Goal: Ask a question: Seek information or help from site administrators or community

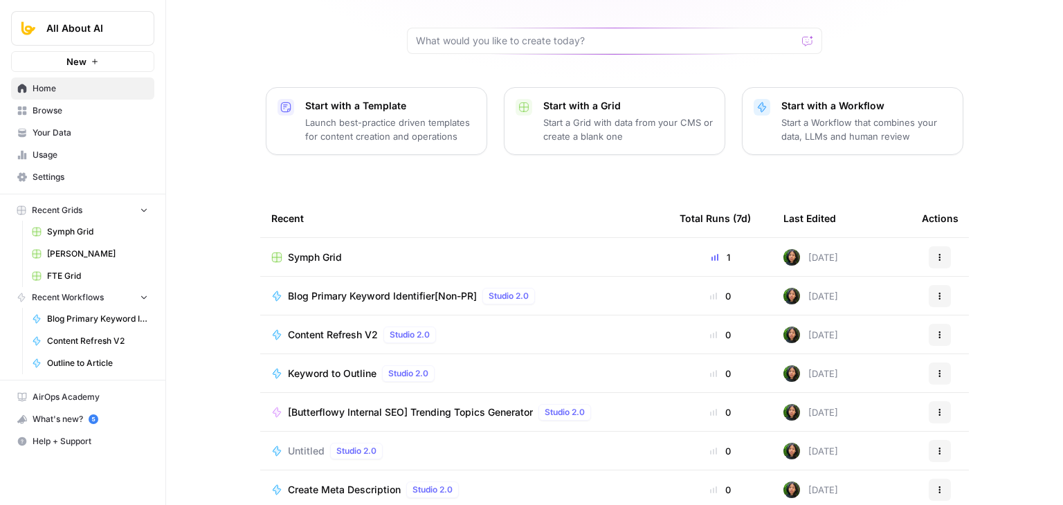
scroll to position [131, 0]
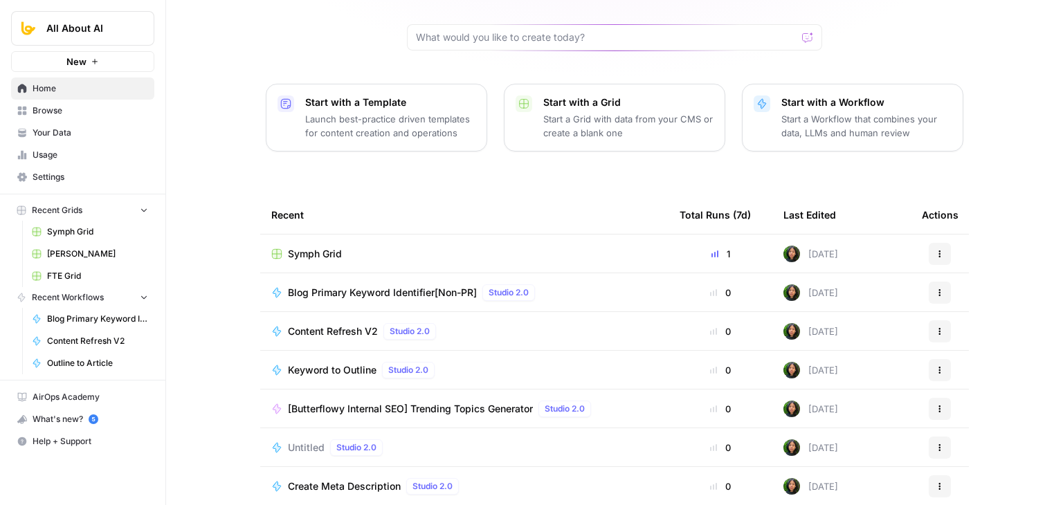
click at [312, 325] on span "Content Refresh V2" at bounding box center [333, 332] width 90 height 14
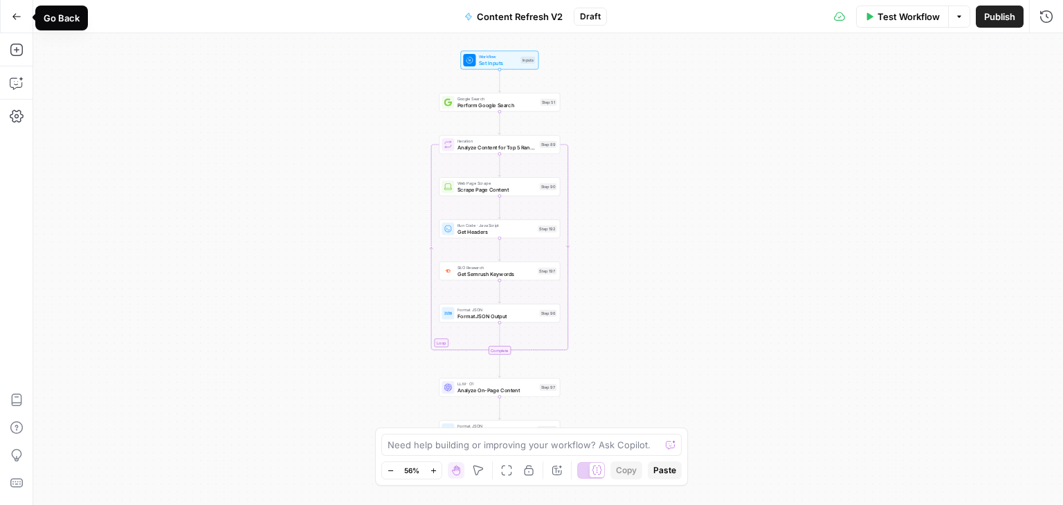
click at [16, 13] on icon "button" at bounding box center [17, 17] width 10 height 10
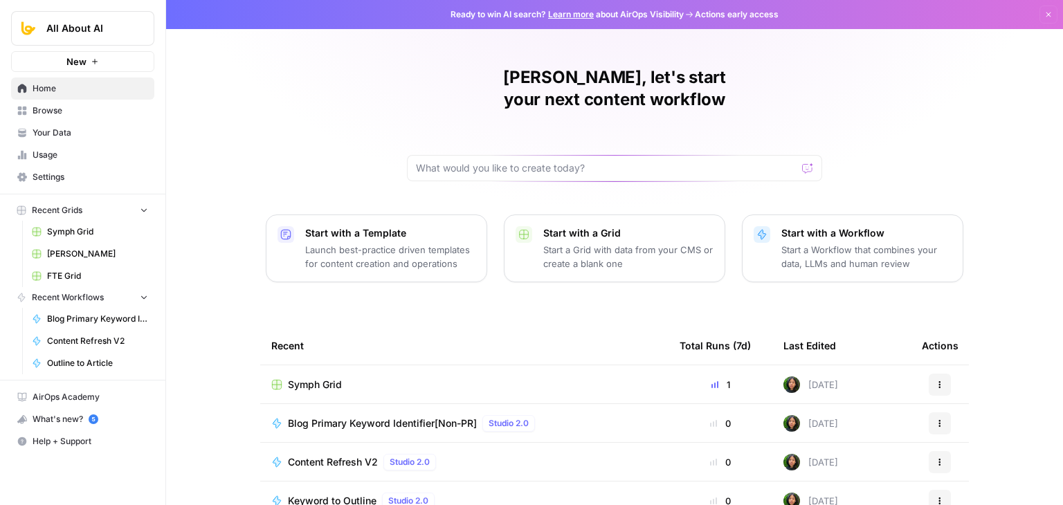
click at [340, 455] on span "Content Refresh V2" at bounding box center [333, 462] width 90 height 14
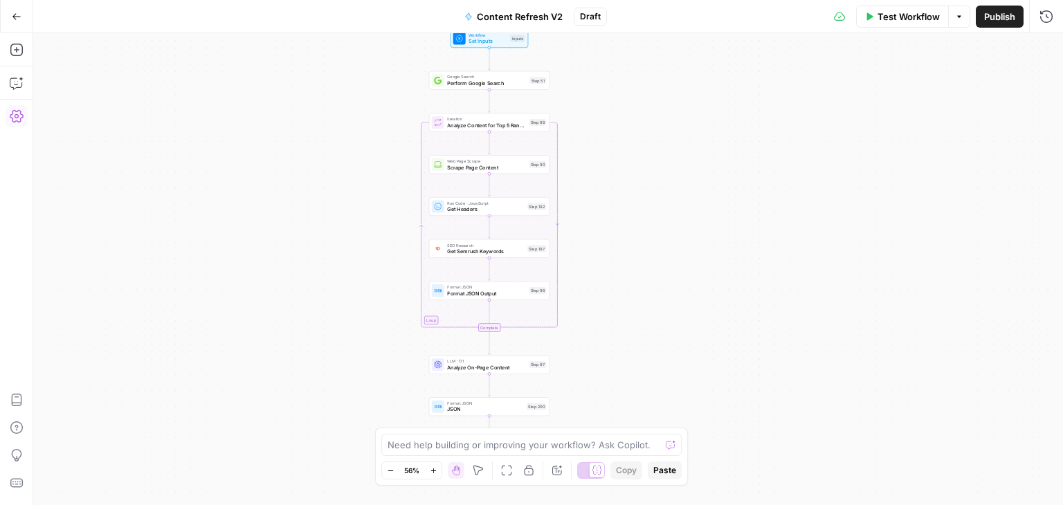
click at [17, 114] on icon "button" at bounding box center [17, 116] width 14 height 12
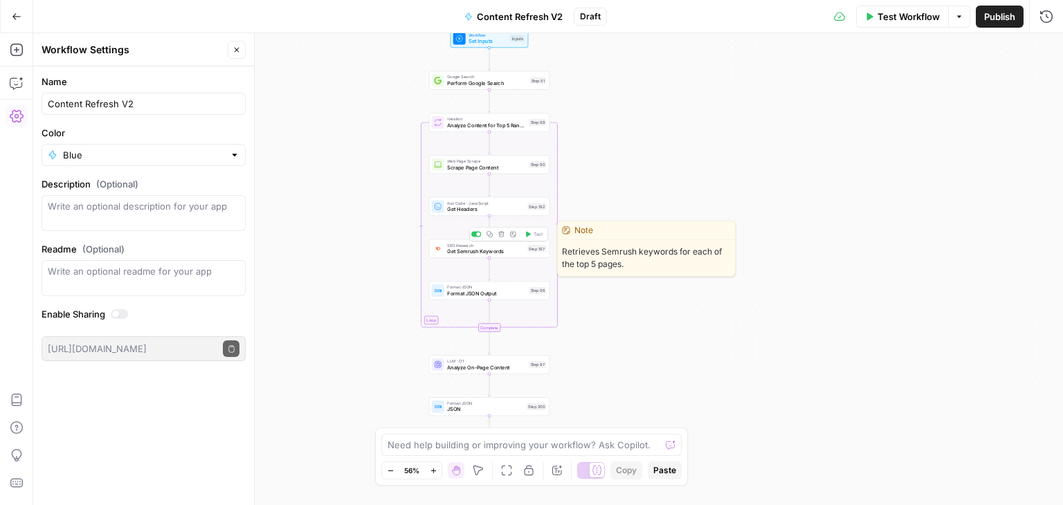
click at [474, 251] on span "Get Semrush Keywords" at bounding box center [485, 252] width 77 height 8
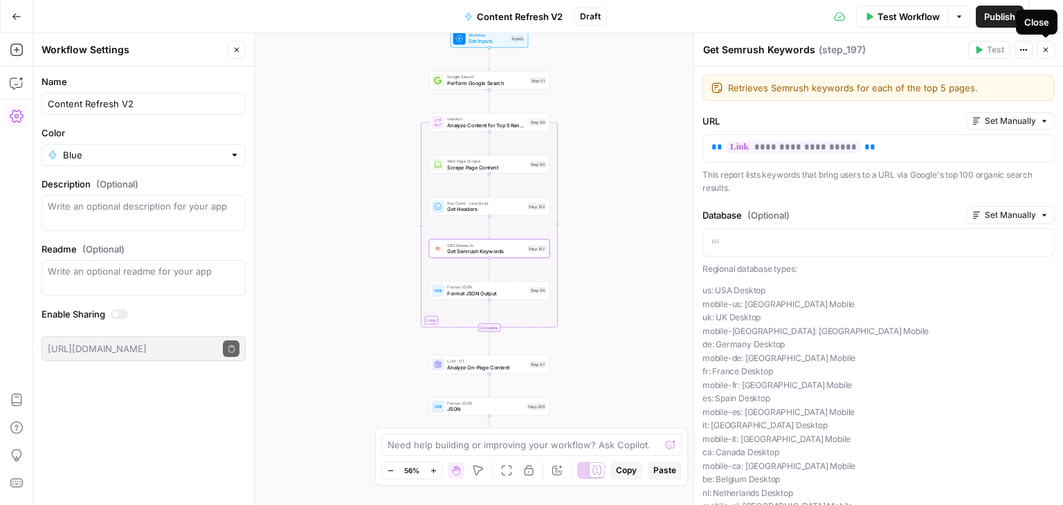
click at [1052, 53] on button "Close" at bounding box center [1046, 50] width 18 height 18
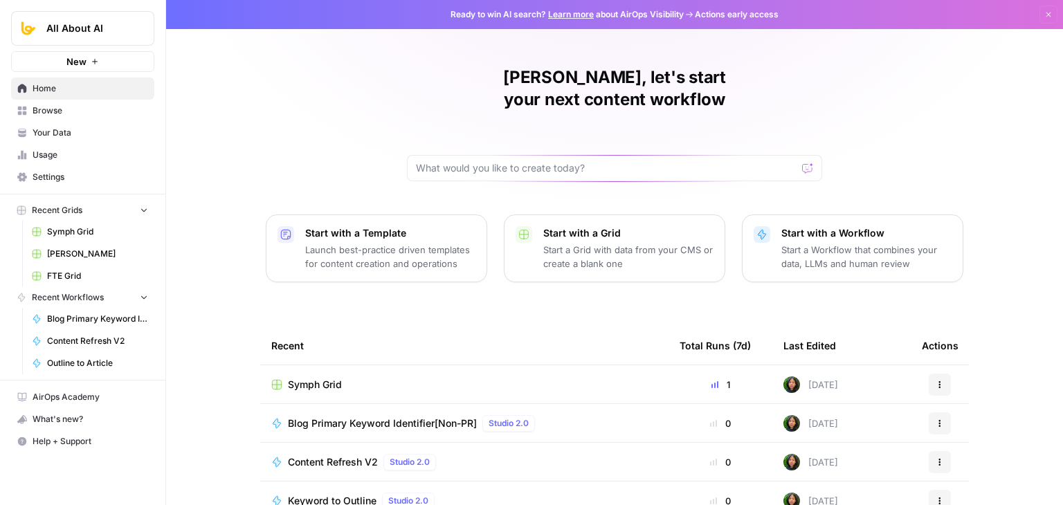
click at [87, 113] on span "Browse" at bounding box center [91, 111] width 116 height 12
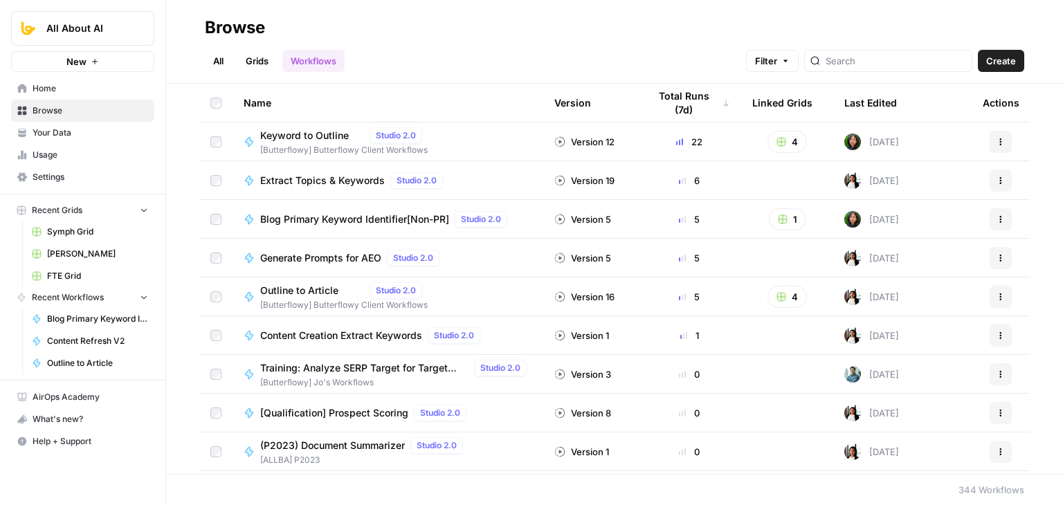
click at [1000, 56] on span "Create" at bounding box center [1001, 61] width 30 height 14
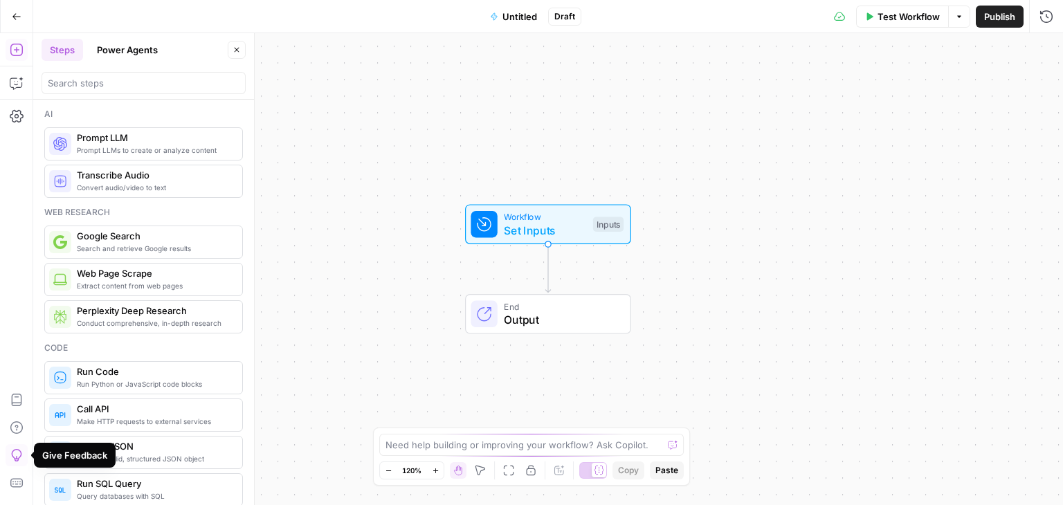
click at [21, 45] on icon "button" at bounding box center [17, 50] width 14 height 14
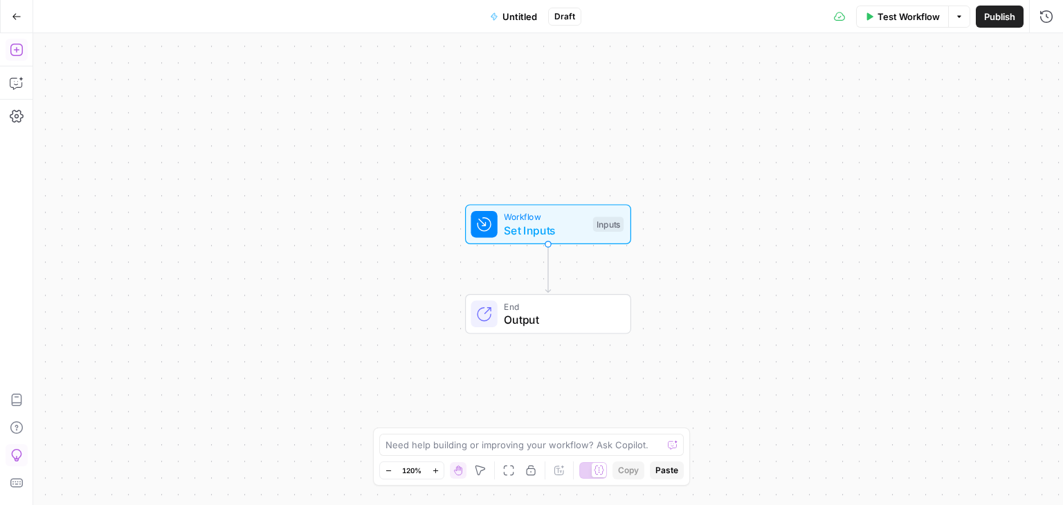
click at [21, 45] on icon "button" at bounding box center [17, 50] width 14 height 14
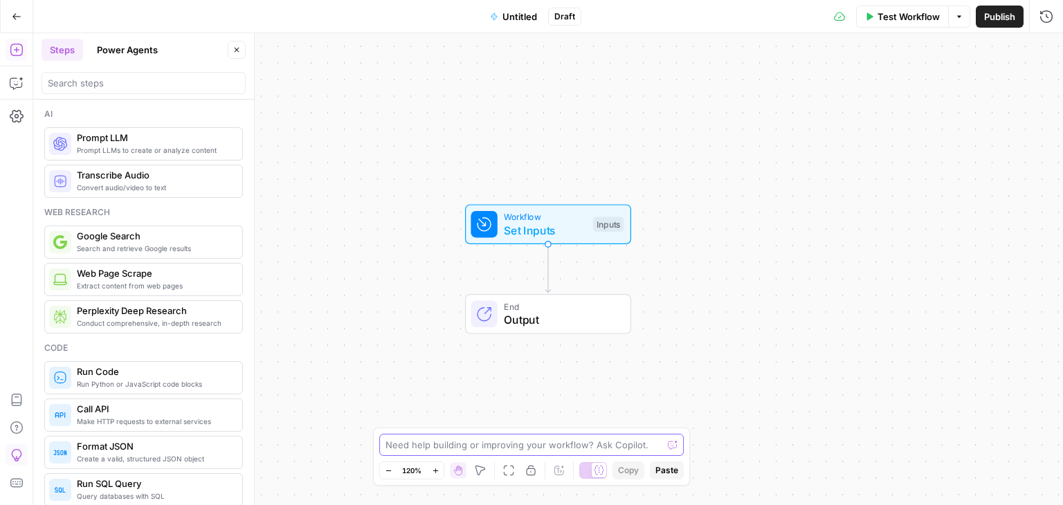
click at [494, 441] on textarea at bounding box center [524, 445] width 277 height 14
type textarea "W"
type textarea "How do I upload json files to airops?"
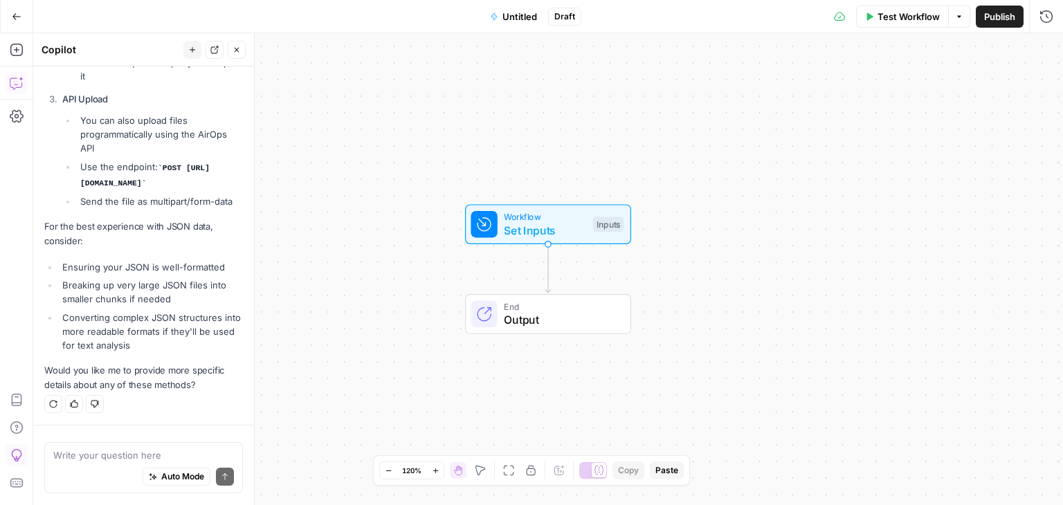
scroll to position [525, 0]
click at [242, 52] on button "Close" at bounding box center [237, 50] width 18 height 18
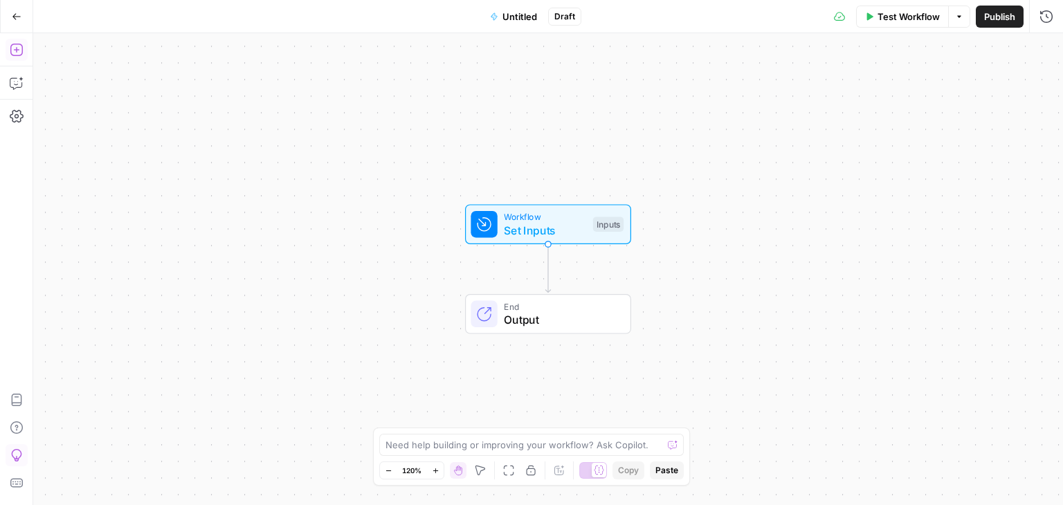
click at [14, 57] on button "Add Steps" at bounding box center [17, 50] width 22 height 22
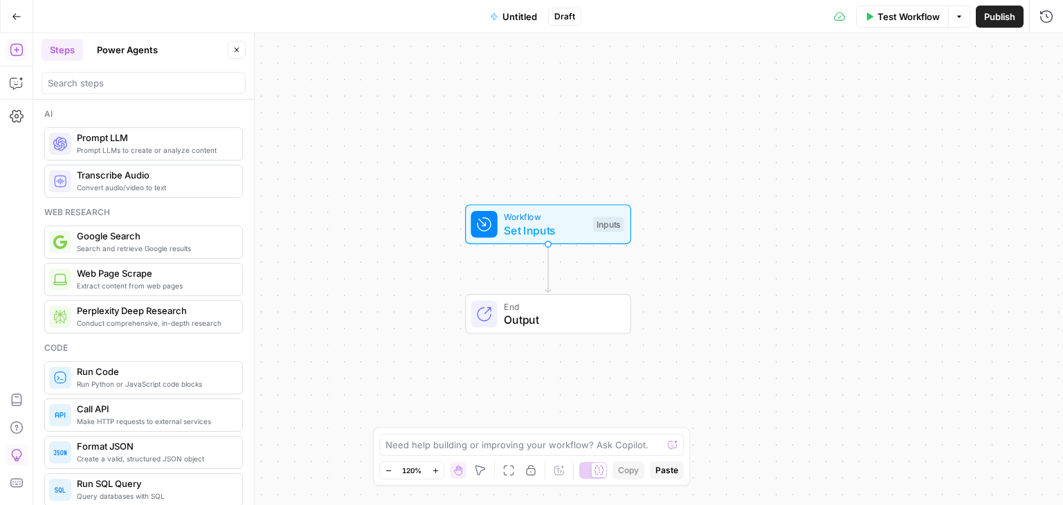
click at [138, 52] on button "Power Agents" at bounding box center [128, 50] width 78 height 22
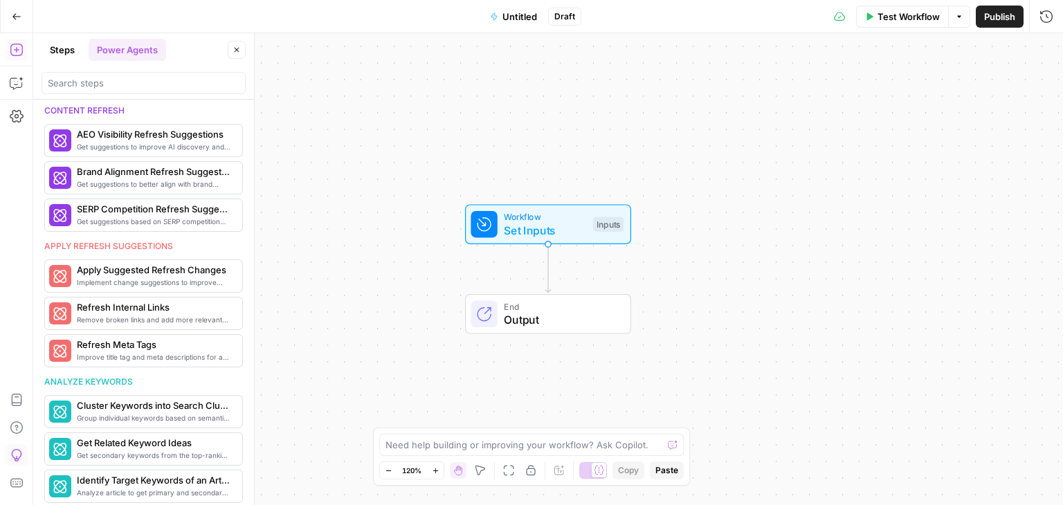
scroll to position [0, 0]
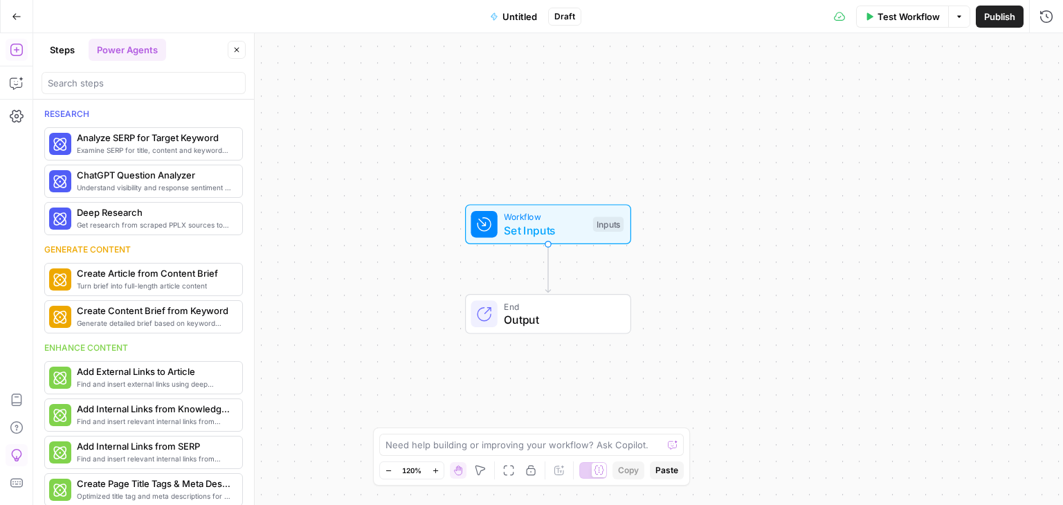
click at [64, 43] on button "Steps" at bounding box center [63, 50] width 42 height 22
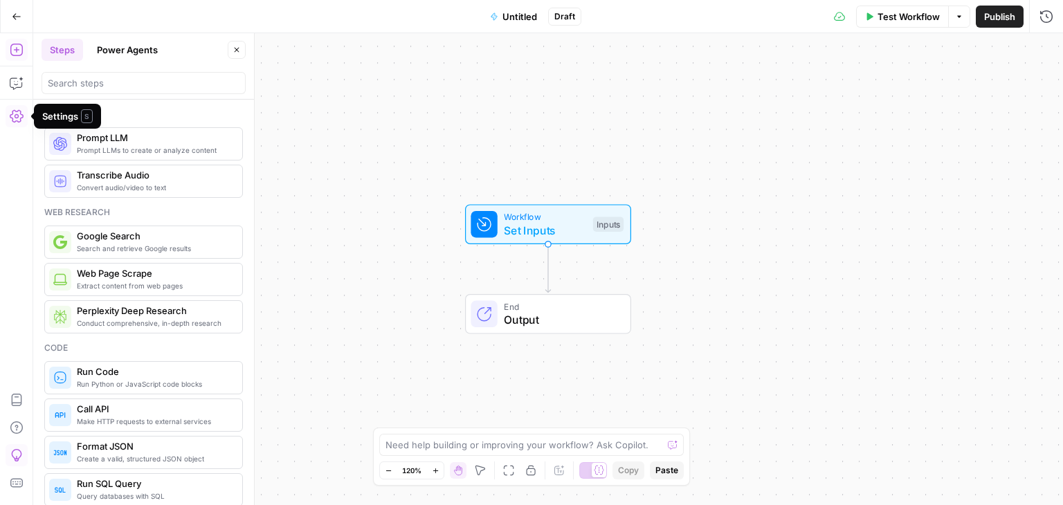
click at [16, 116] on icon "button" at bounding box center [17, 116] width 14 height 14
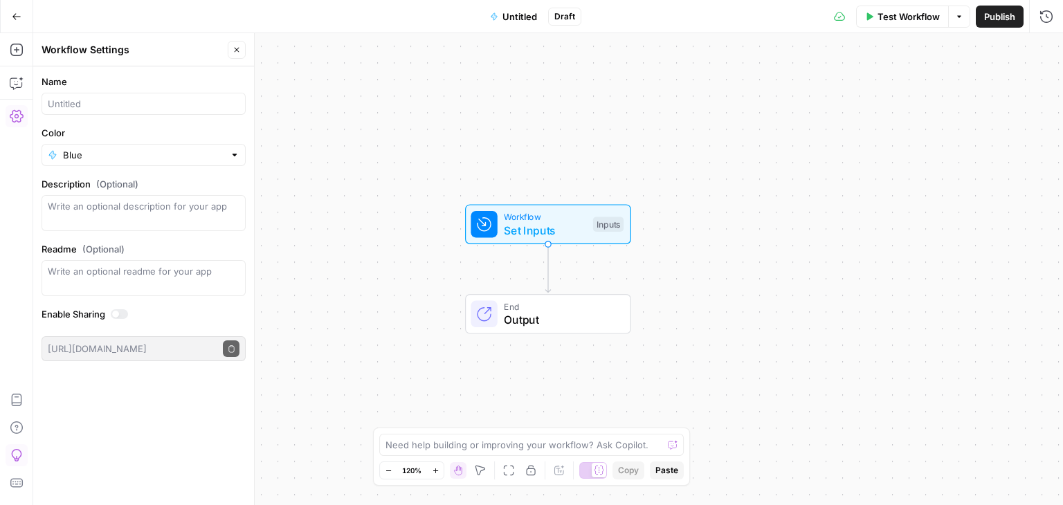
click at [15, 9] on button "Go Back" at bounding box center [16, 16] width 25 height 25
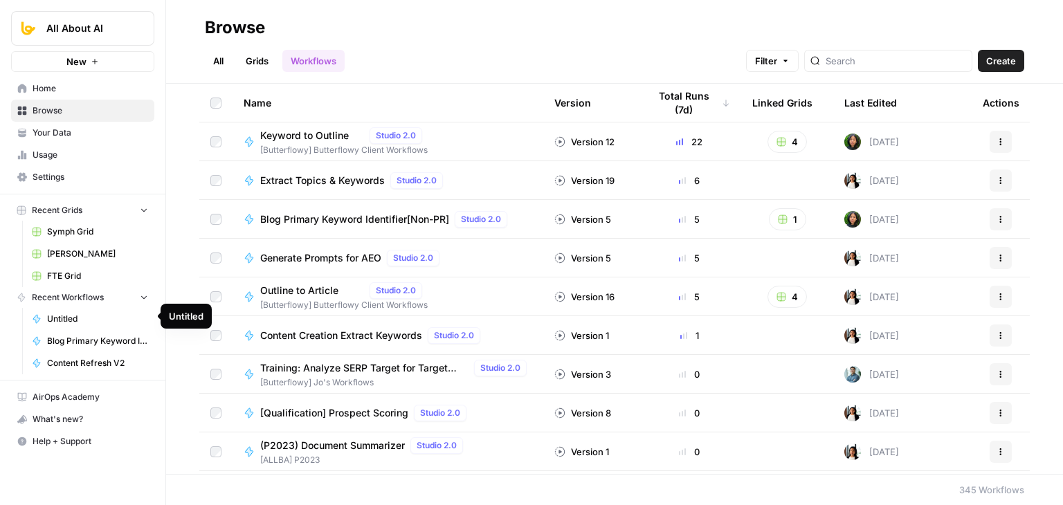
click at [71, 314] on span "Untitled" at bounding box center [97, 319] width 101 height 12
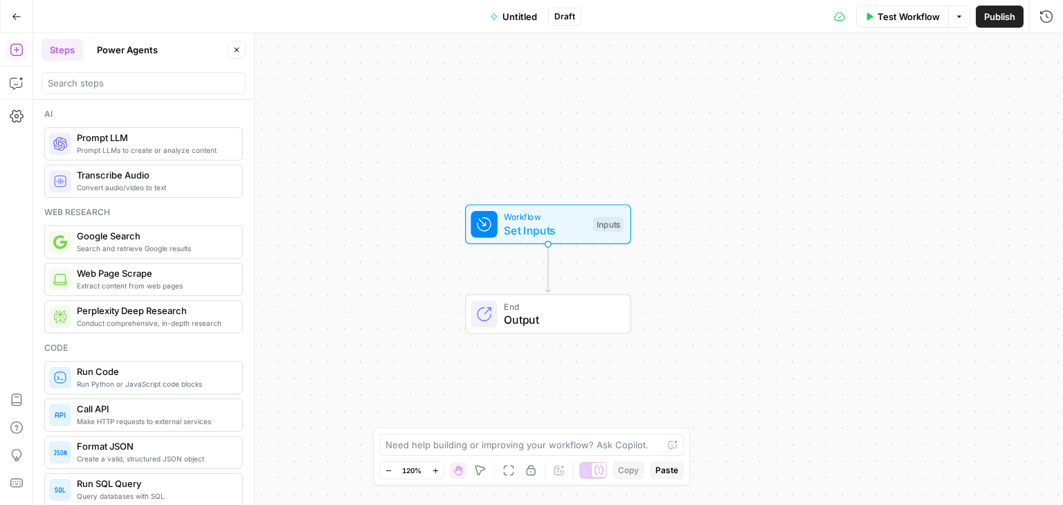
click at [140, 51] on button "Power Agents" at bounding box center [128, 50] width 78 height 22
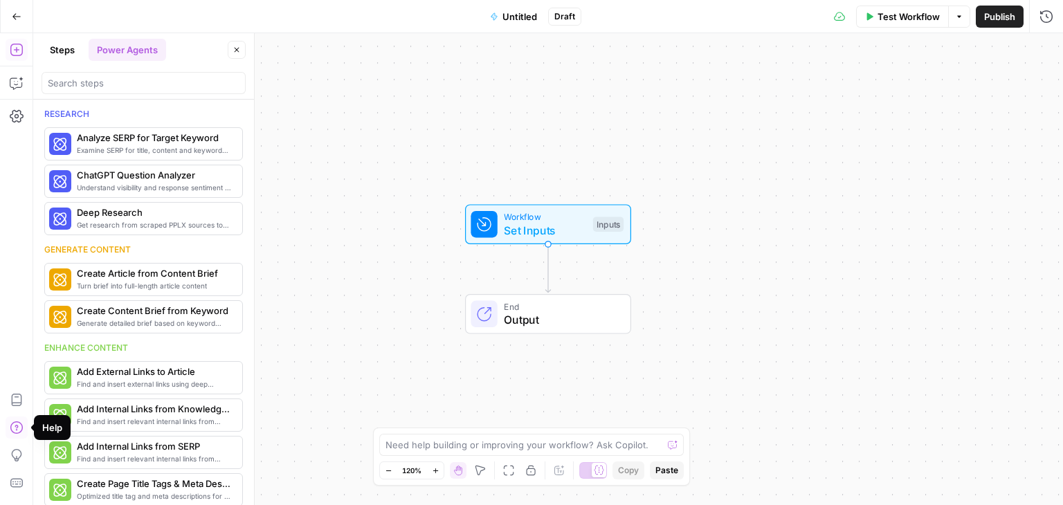
click at [21, 425] on icon "button" at bounding box center [16, 428] width 12 height 12
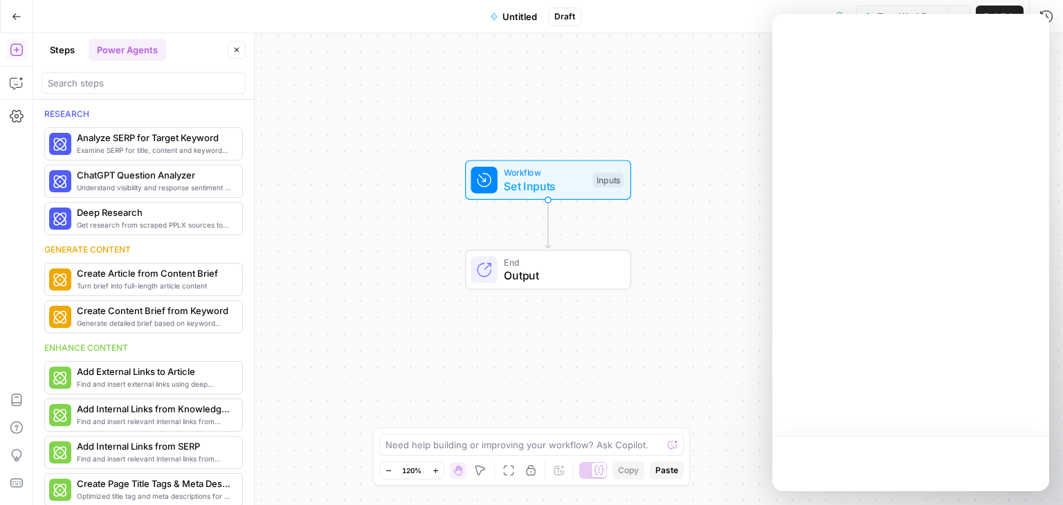
click at [896, 169] on div at bounding box center [911, 253] width 277 height 478
click at [21, 429] on icon "button" at bounding box center [17, 428] width 14 height 14
click at [12, 119] on icon "button" at bounding box center [17, 116] width 14 height 12
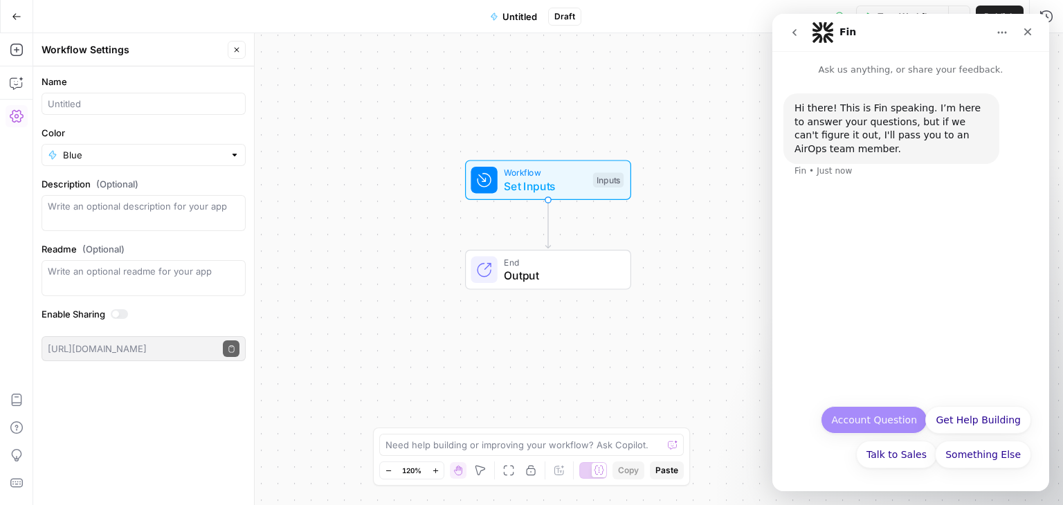
click at [879, 413] on button "Account Question" at bounding box center [874, 420] width 107 height 28
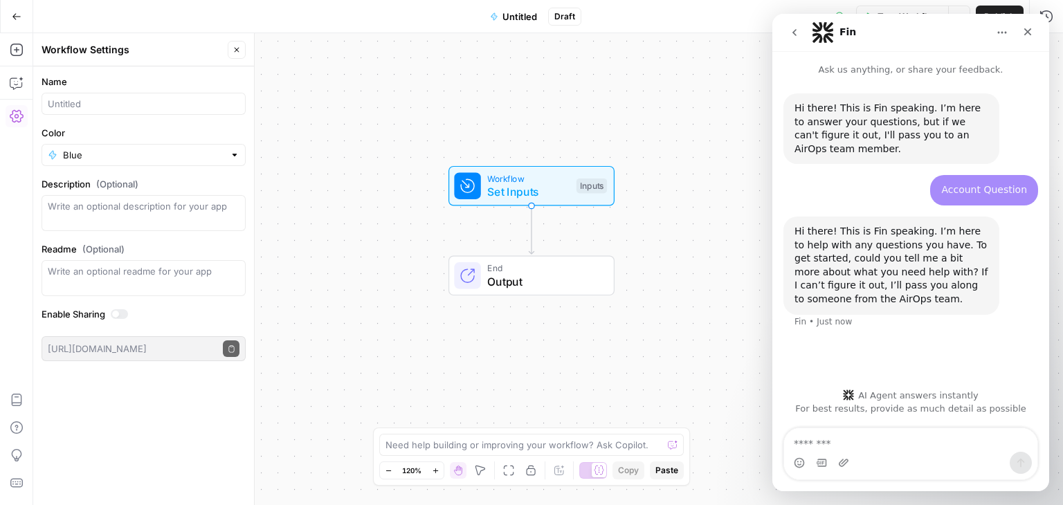
click at [860, 440] on textarea "Message…" at bounding box center [910, 440] width 253 height 24
click at [880, 443] on textarea "Message…" at bounding box center [910, 440] width 253 height 24
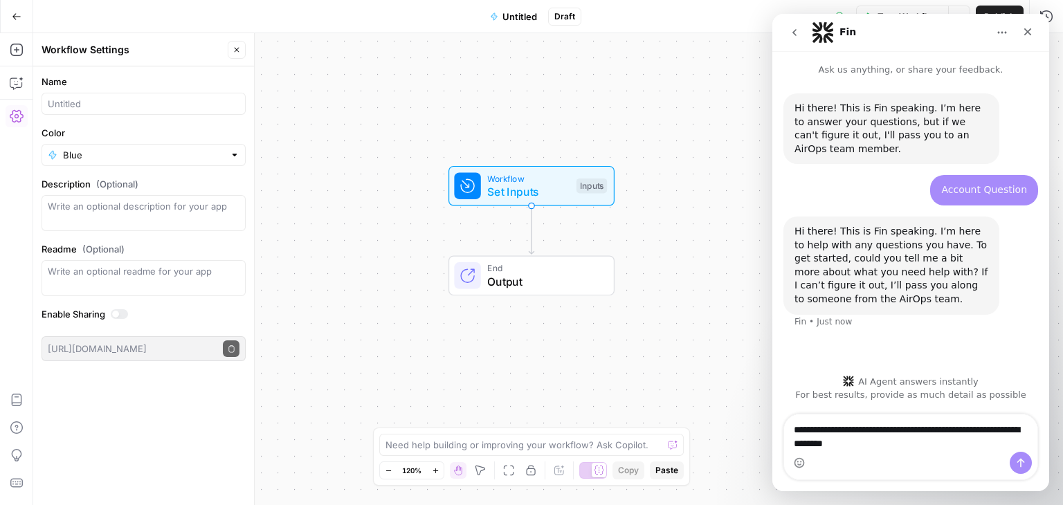
type textarea "**********"
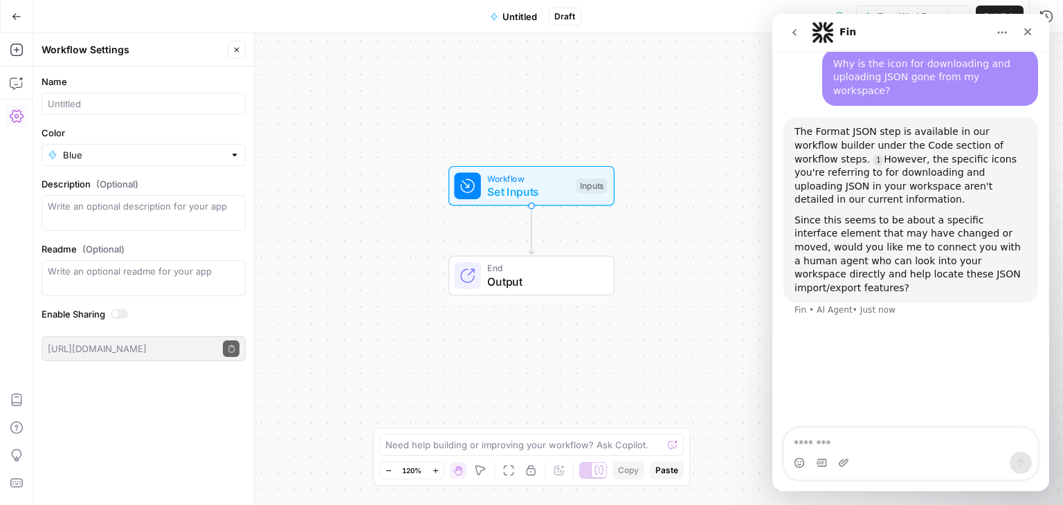
scroll to position [278, 0]
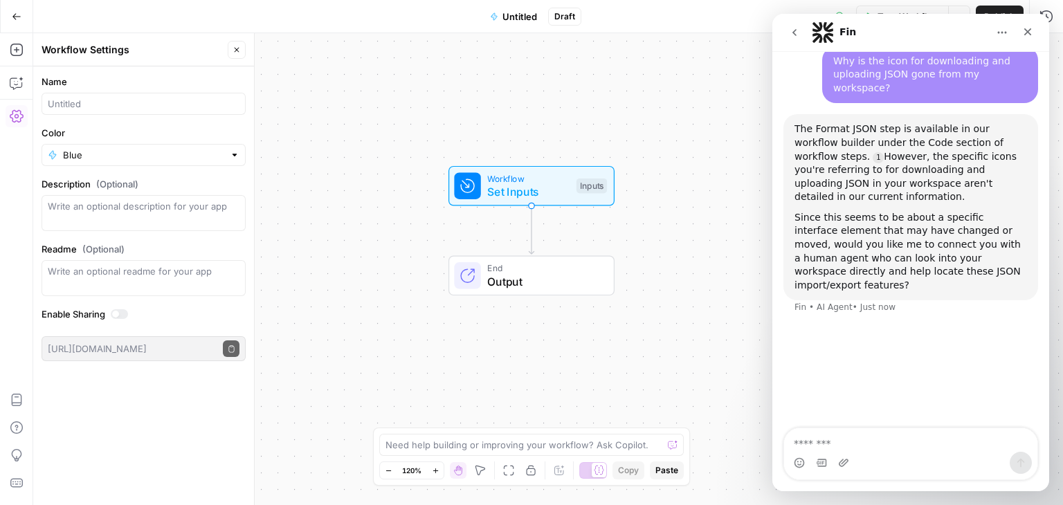
click at [842, 222] on div "Since this seems to be about a specific interface element that may have changed…" at bounding box center [911, 252] width 233 height 82
click at [1026, 33] on icon "Close" at bounding box center [1028, 32] width 8 height 8
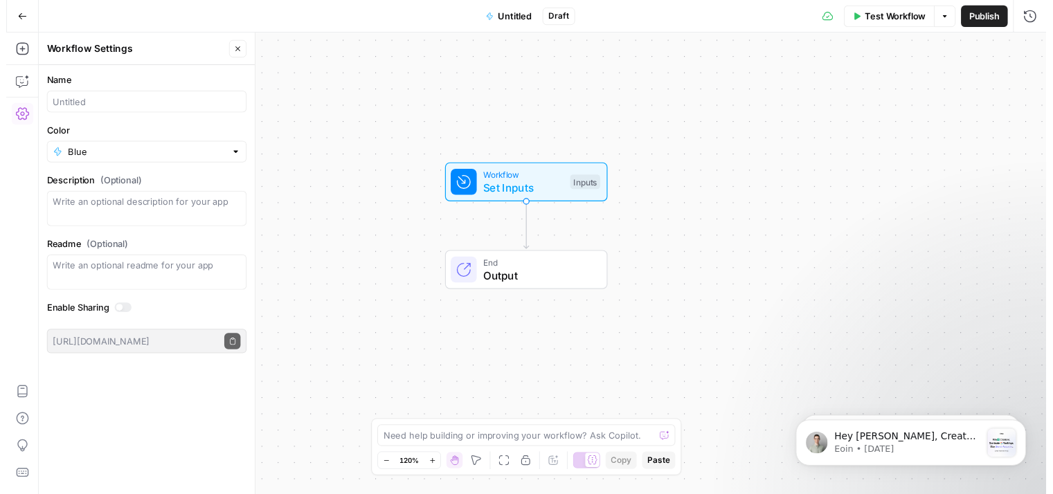
scroll to position [0, 0]
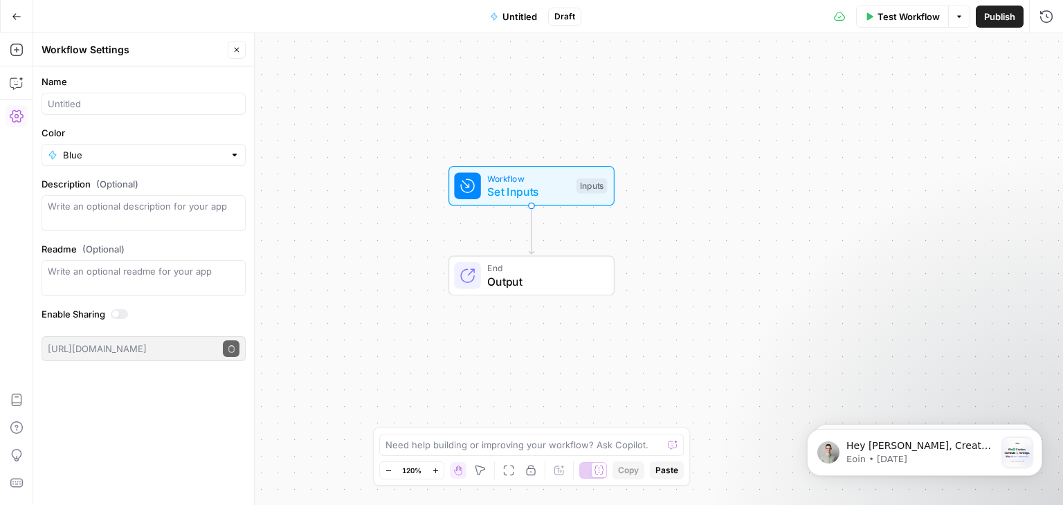
click at [905, 15] on span "Test Workflow" at bounding box center [909, 17] width 62 height 14
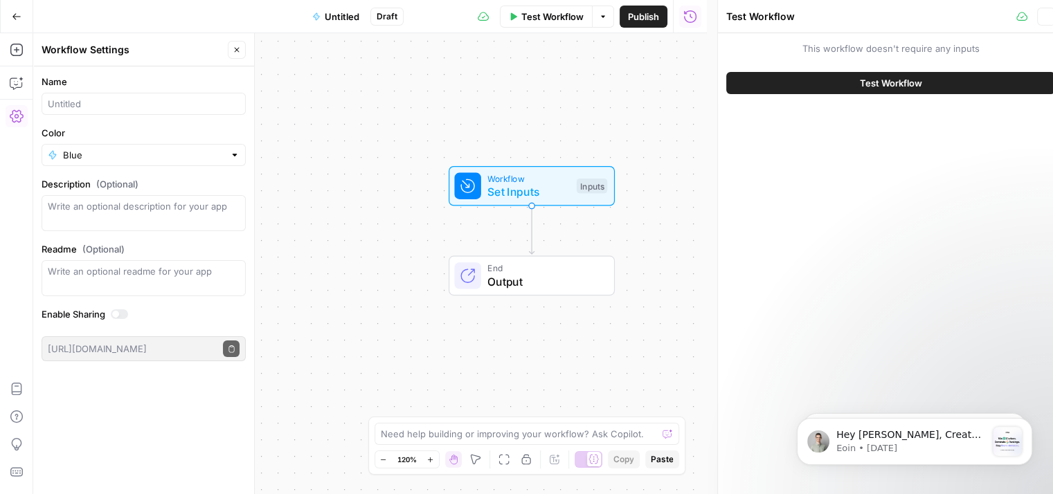
scroll to position [150, 0]
click at [831, 84] on button "Test Workflow" at bounding box center [890, 83] width 329 height 22
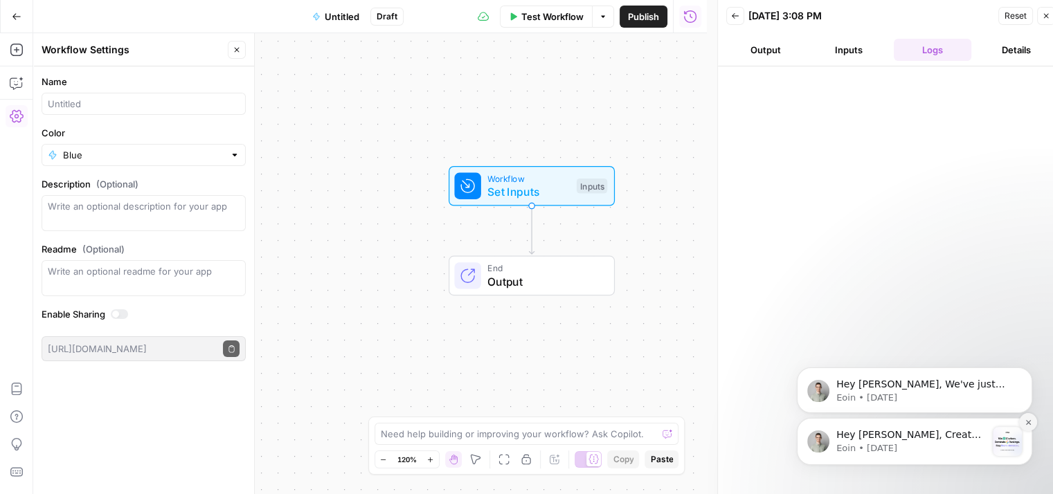
click at [1027, 421] on icon "Dismiss notification" at bounding box center [1027, 421] width 5 height 5
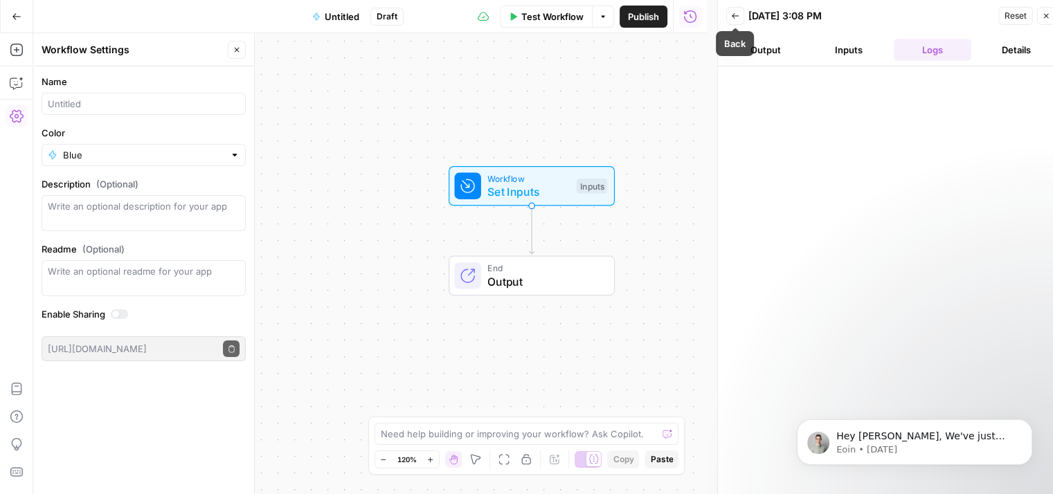
click at [734, 15] on icon "button" at bounding box center [735, 16] width 8 height 8
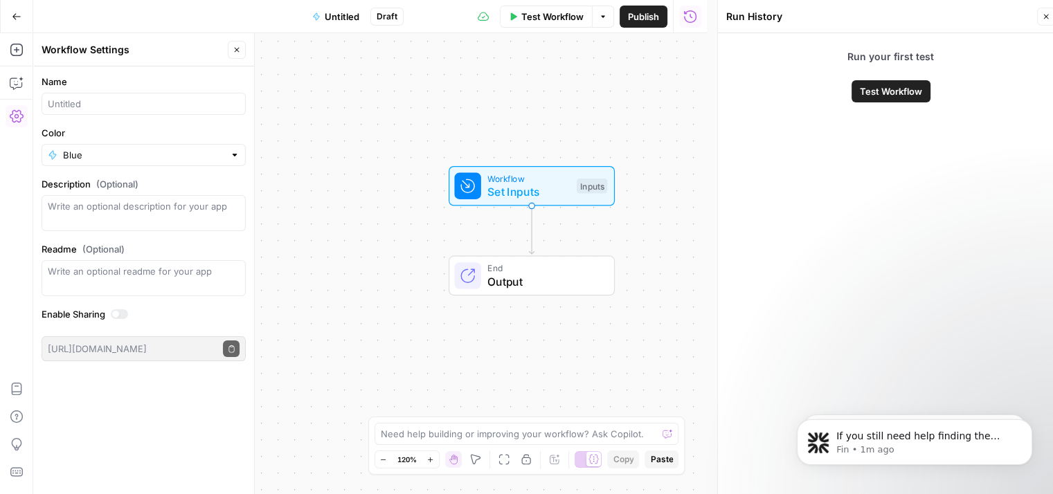
scroll to position [236, 0]
click at [17, 84] on icon "button" at bounding box center [17, 83] width 14 height 14
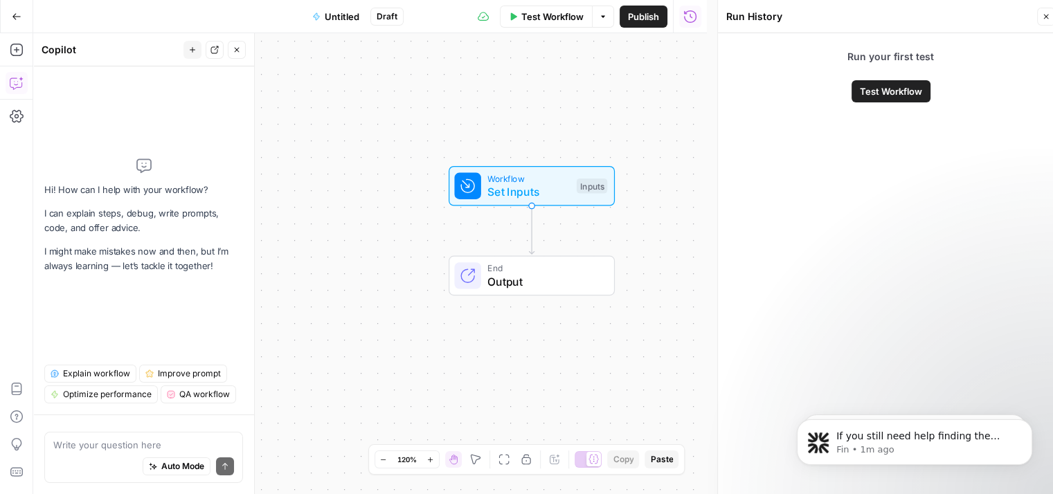
click at [107, 452] on div "Auto Mode Send" at bounding box center [143, 467] width 181 height 30
type textarea "How do I upload JSON to airops workflow"
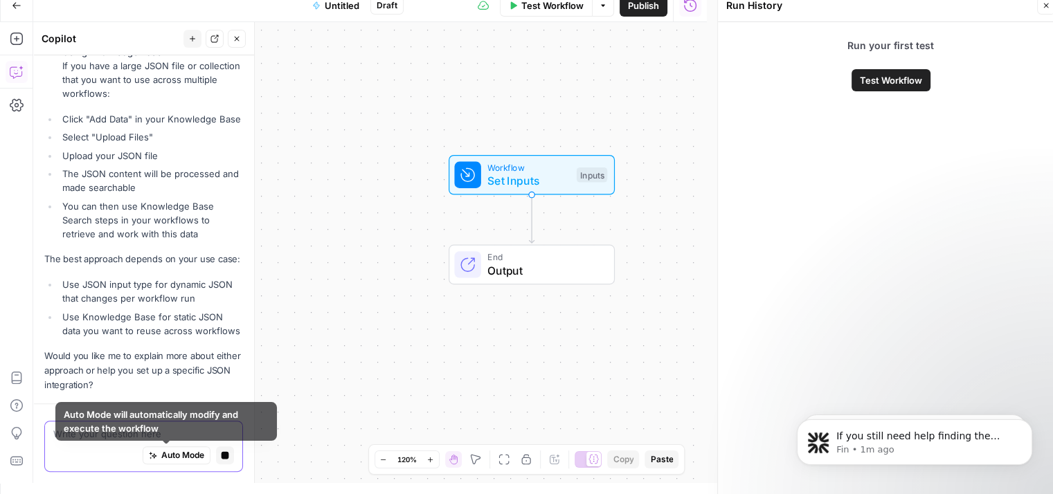
scroll to position [444, 0]
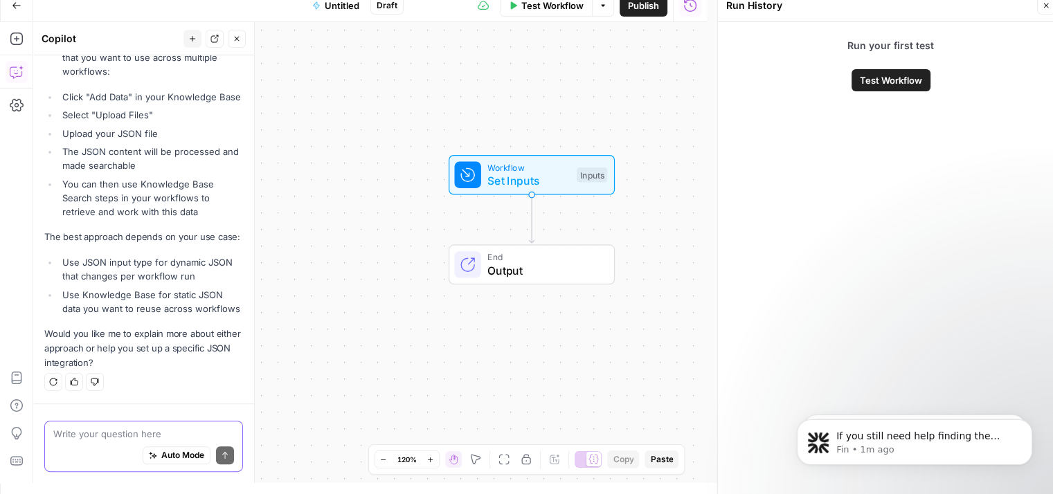
click at [126, 433] on textarea at bounding box center [143, 434] width 181 height 14
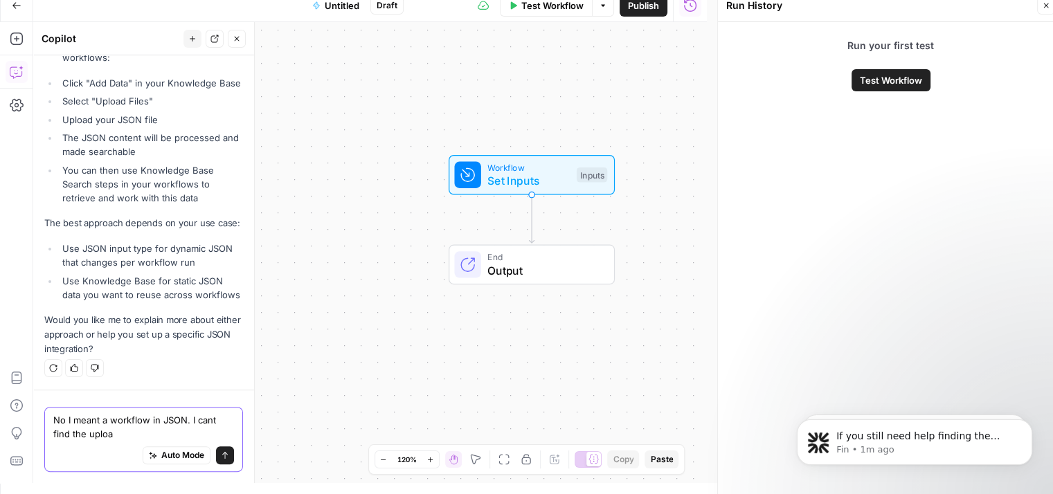
type textarea "No I meant a workflow in JSON. I cant find the upload"
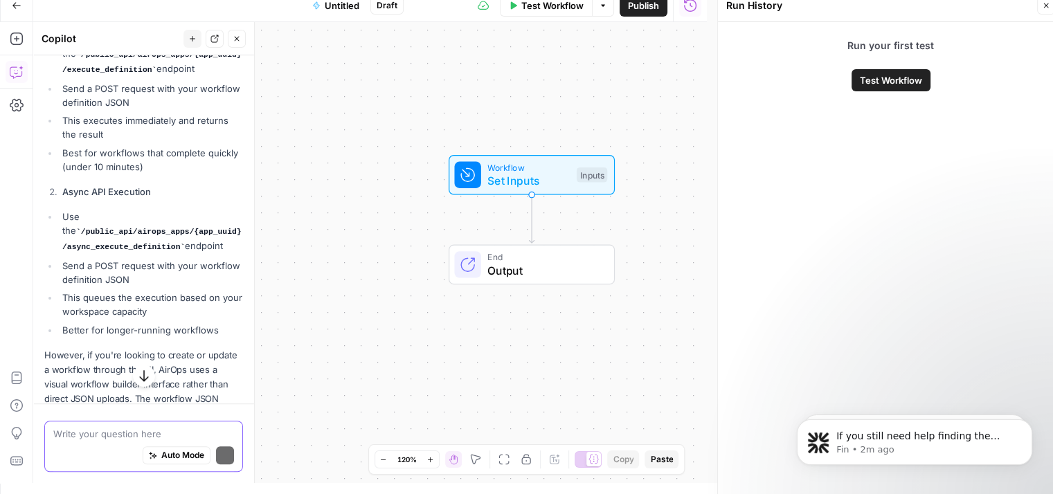
scroll to position [1133, 0]
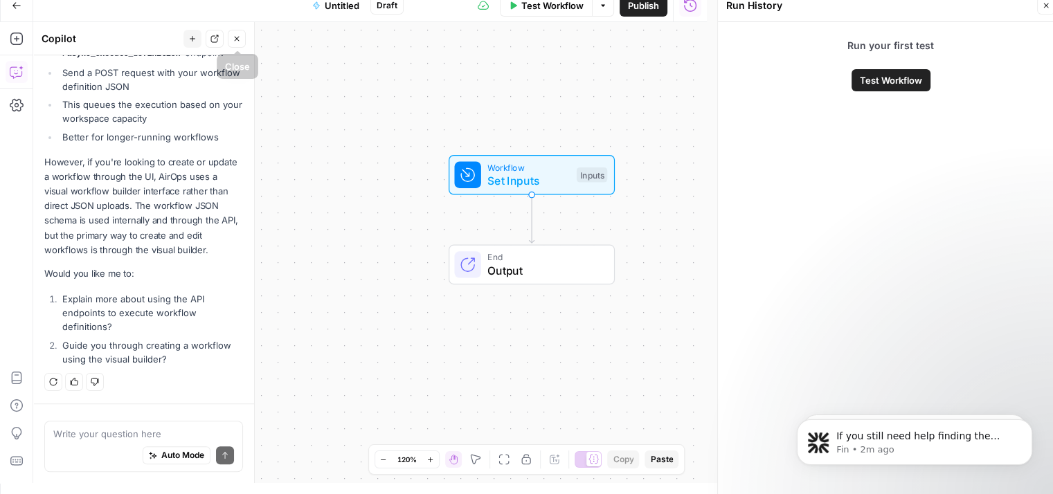
click at [240, 42] on icon "button" at bounding box center [237, 39] width 8 height 8
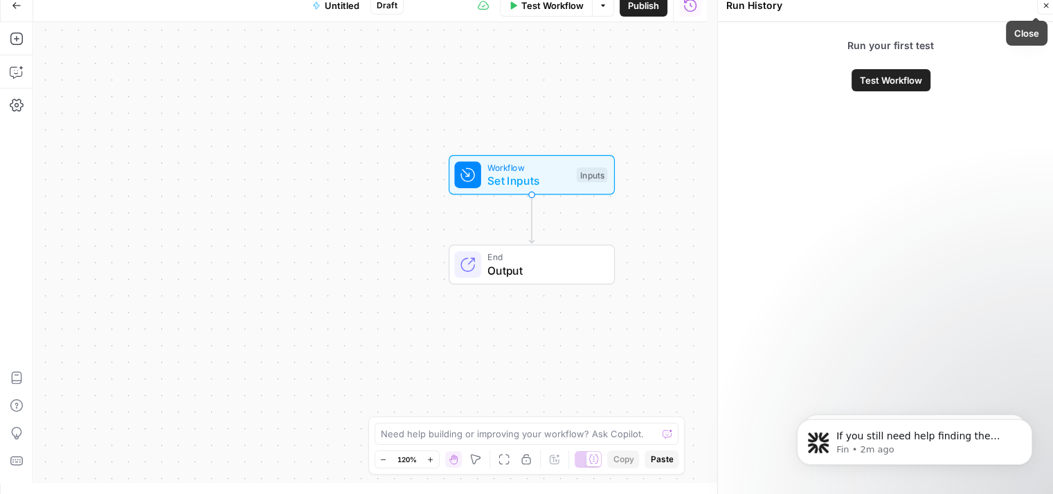
click at [1048, 3] on icon "button" at bounding box center [1046, 5] width 8 height 8
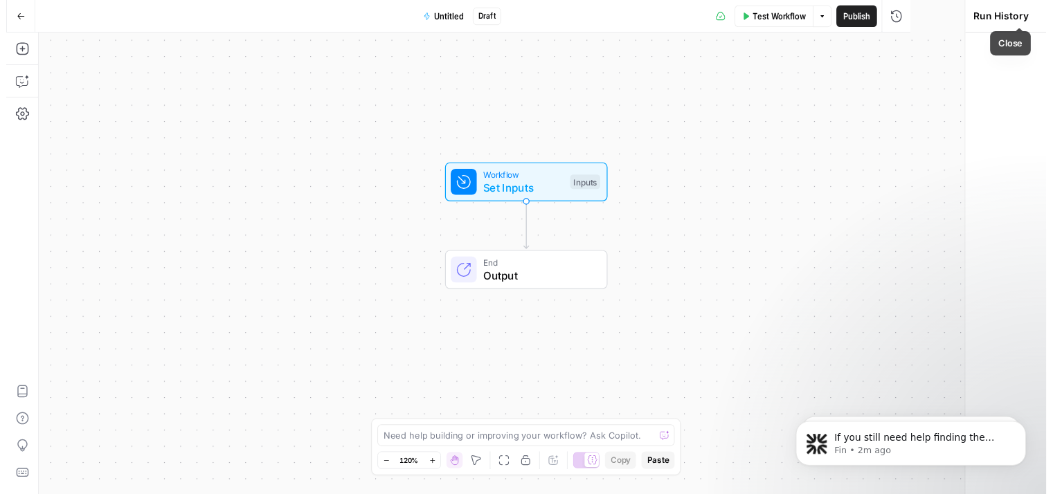
scroll to position [226, 0]
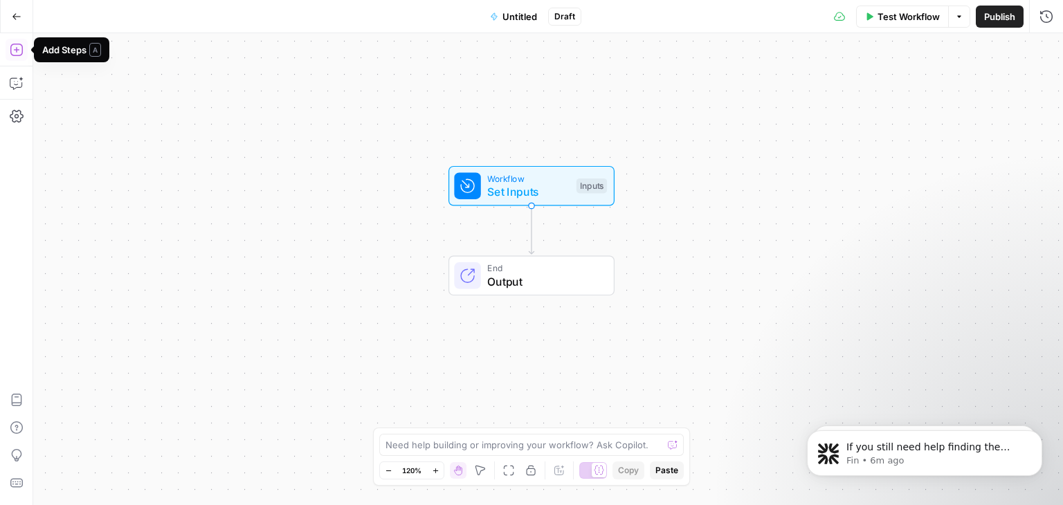
click at [18, 45] on icon "button" at bounding box center [17, 50] width 14 height 14
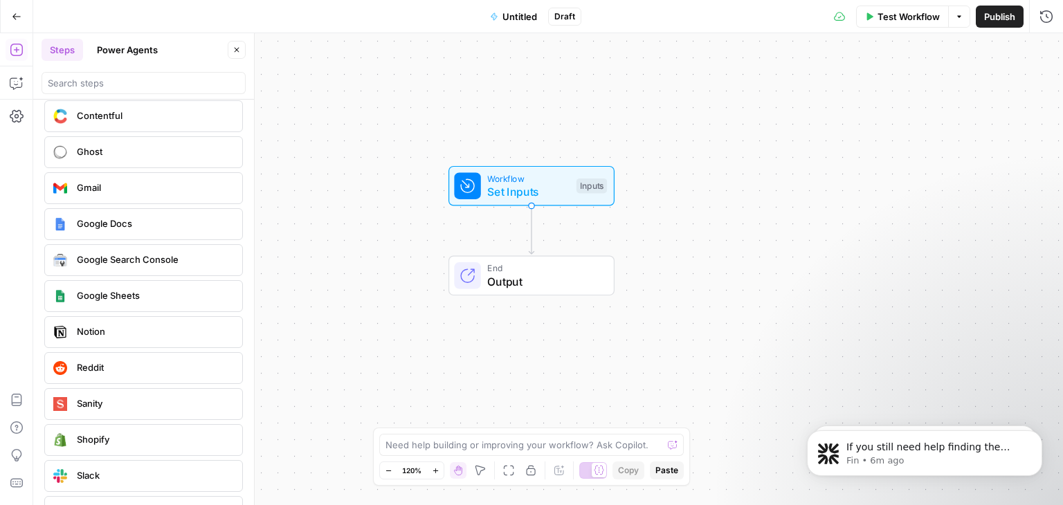
scroll to position [2626, 0]
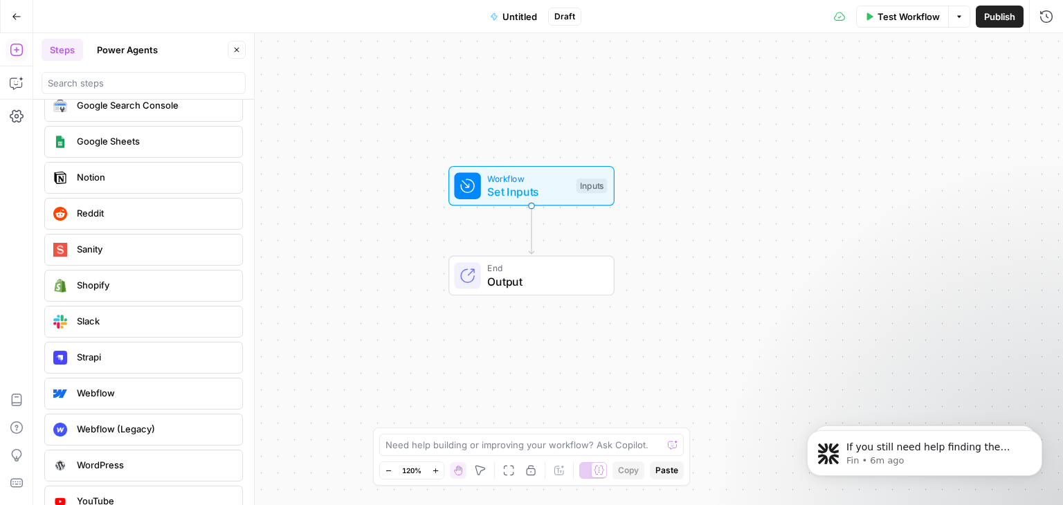
click at [324, 359] on div "Workflow Set Inputs Inputs End Output" at bounding box center [548, 269] width 1030 height 472
click at [1039, 434] on icon "Dismiss notification" at bounding box center [1038, 434] width 5 height 5
click at [1039, 440] on button "Dismiss notification" at bounding box center [1038, 435] width 18 height 18
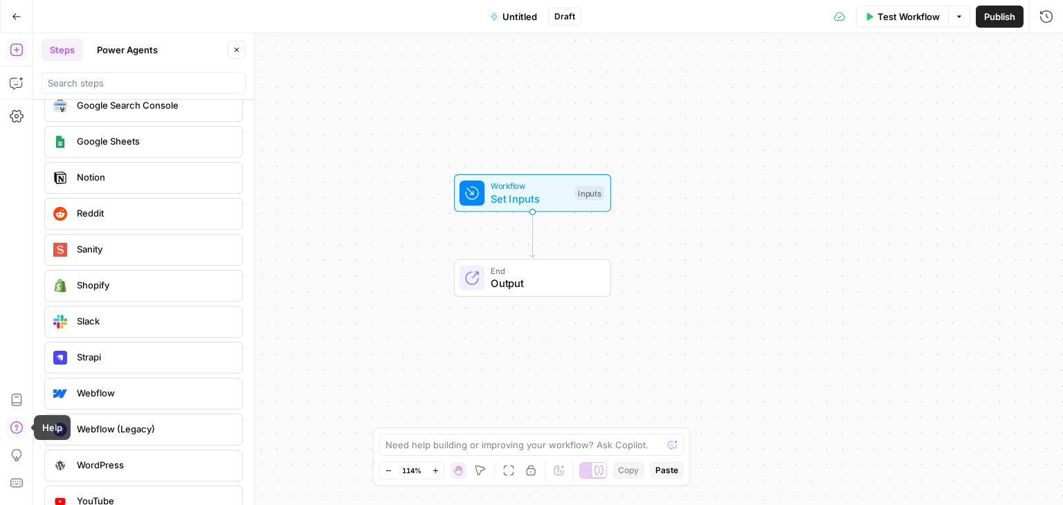
click at [11, 417] on button "Help" at bounding box center [17, 428] width 22 height 22
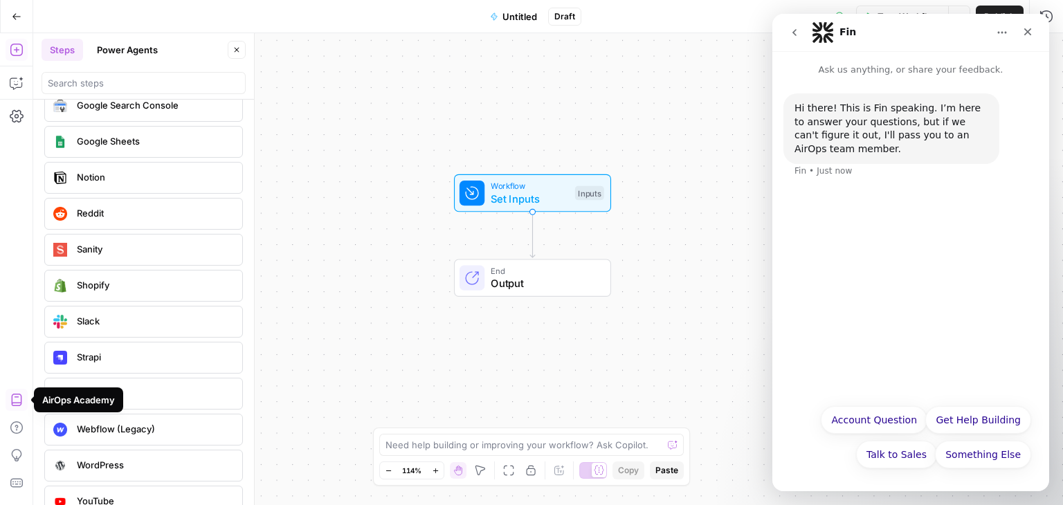
click at [17, 393] on icon "button" at bounding box center [17, 400] width 14 height 14
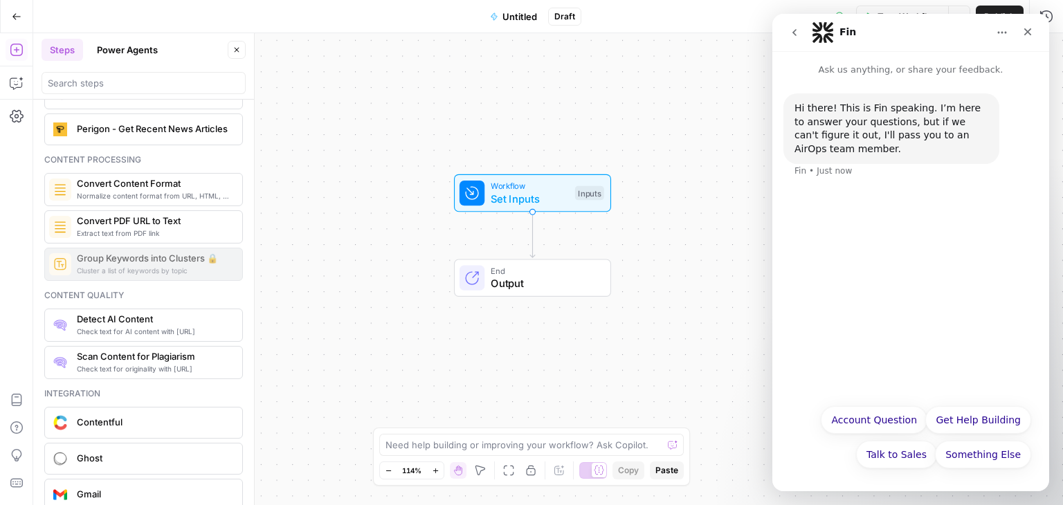
scroll to position [2138, 0]
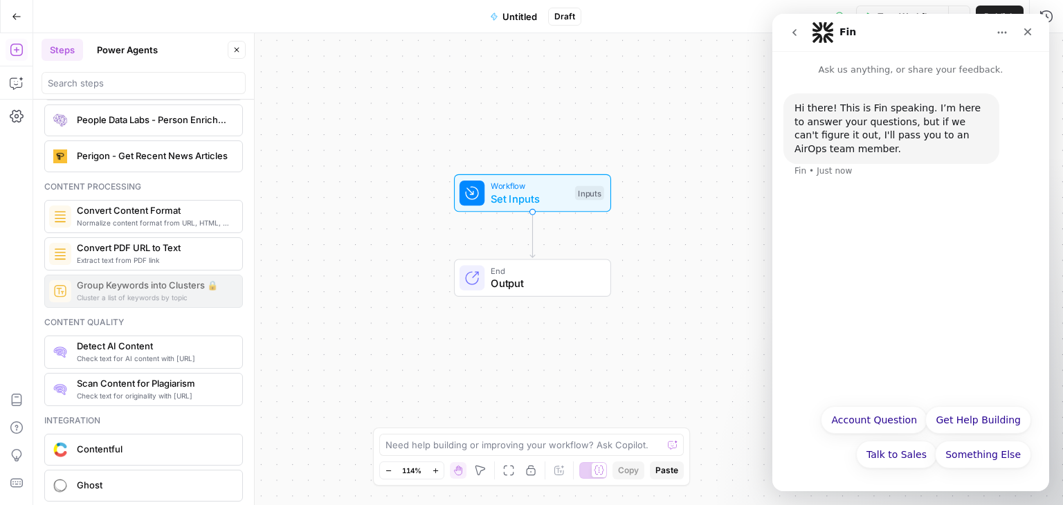
click at [139, 280] on div "Cluster a list of keywords by topic Group Keywords into Clusters 🔒" at bounding box center [143, 291] width 199 height 33
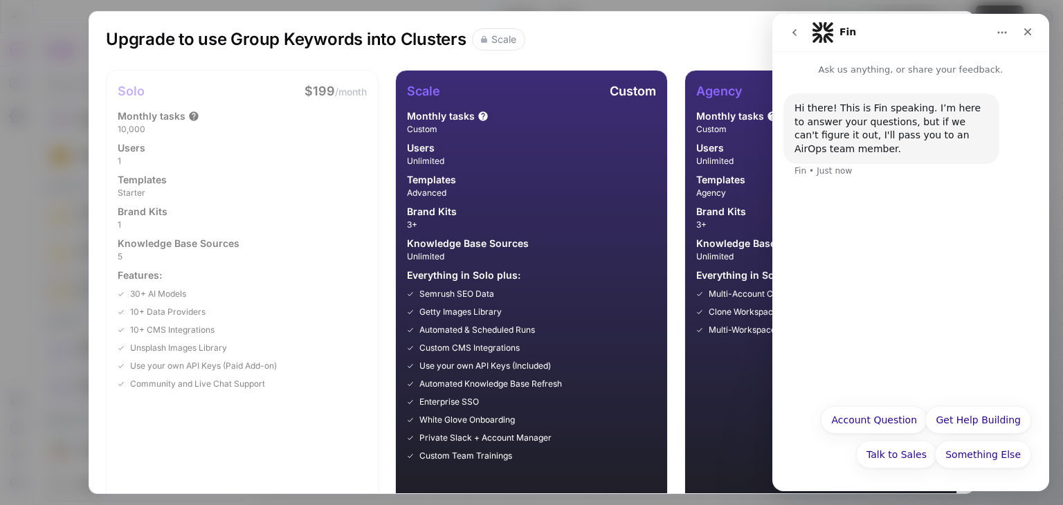
click at [48, 258] on div "Upgrade to use Group Keywords into Clusters Scale Upgrade Later Solo $199 /mont…" at bounding box center [531, 252] width 1063 height 505
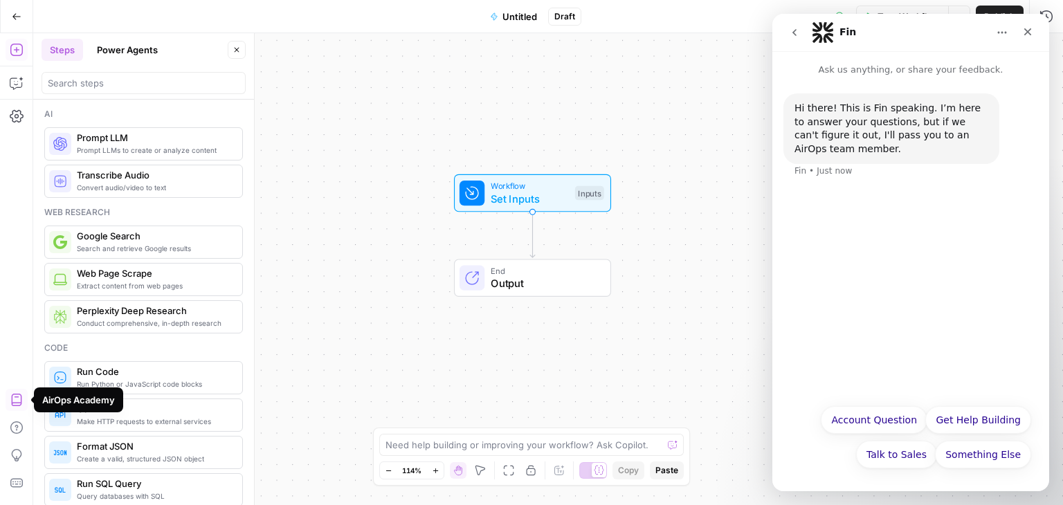
click at [15, 397] on icon "button" at bounding box center [17, 400] width 14 height 14
click at [532, 473] on icon "button" at bounding box center [530, 470] width 11 height 11
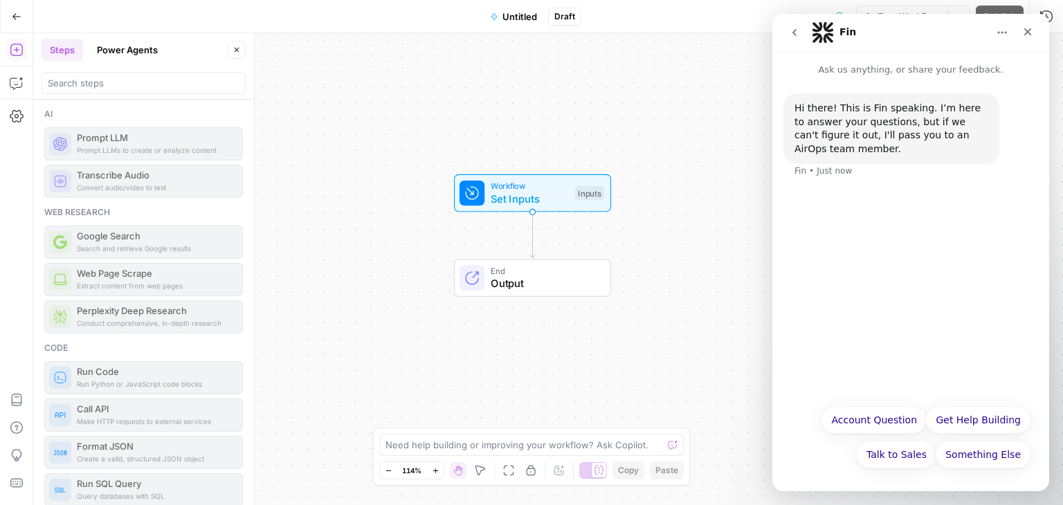
click at [532, 473] on icon "button" at bounding box center [530, 470] width 11 height 11
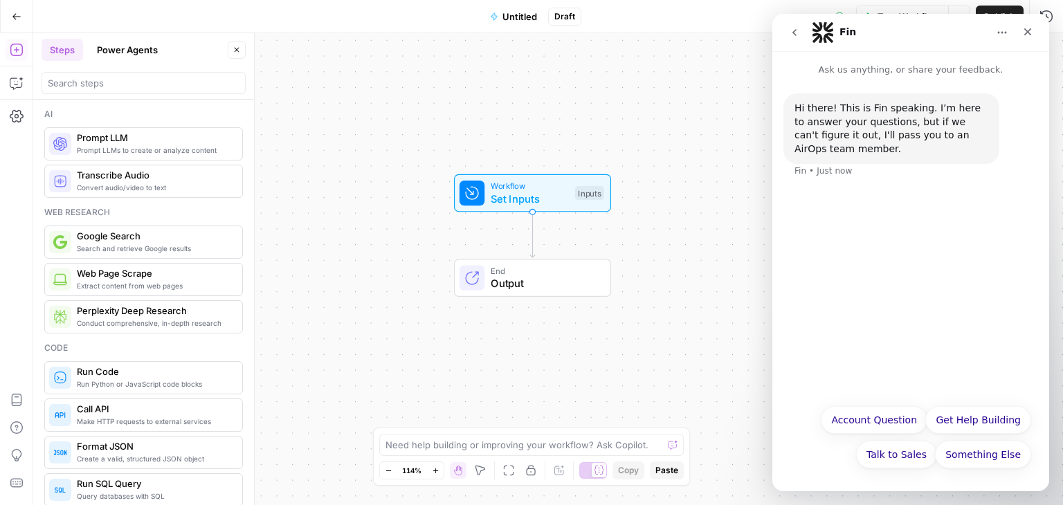
click at [532, 473] on icon "button" at bounding box center [530, 470] width 11 height 11
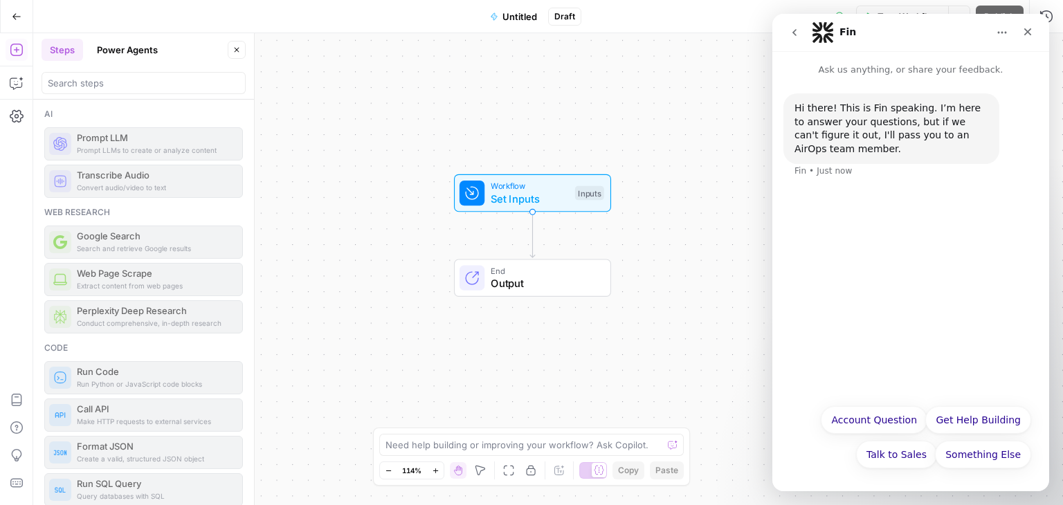
click at [532, 473] on icon "button" at bounding box center [530, 470] width 11 height 11
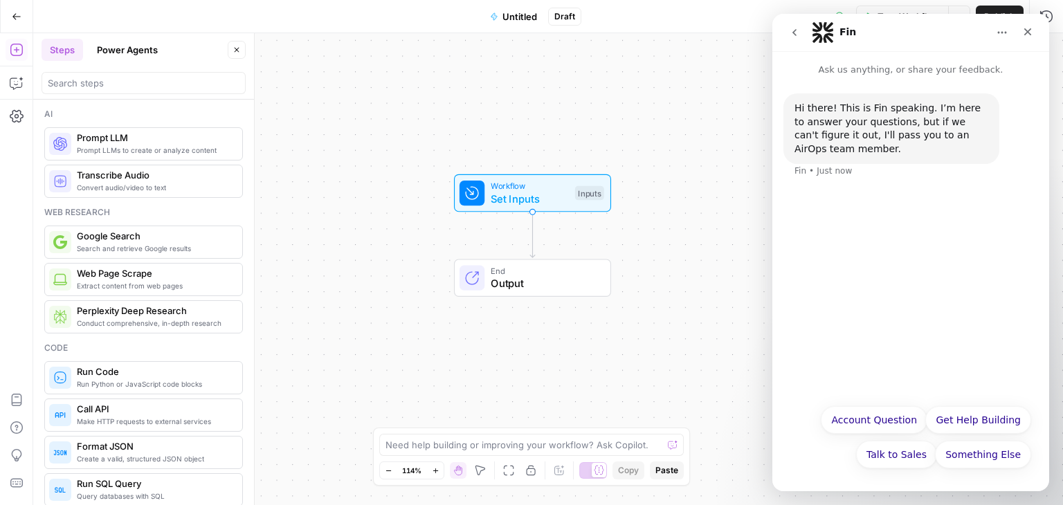
click at [540, 269] on span "End" at bounding box center [544, 270] width 107 height 12
click at [1034, 39] on div "Close" at bounding box center [1027, 31] width 25 height 25
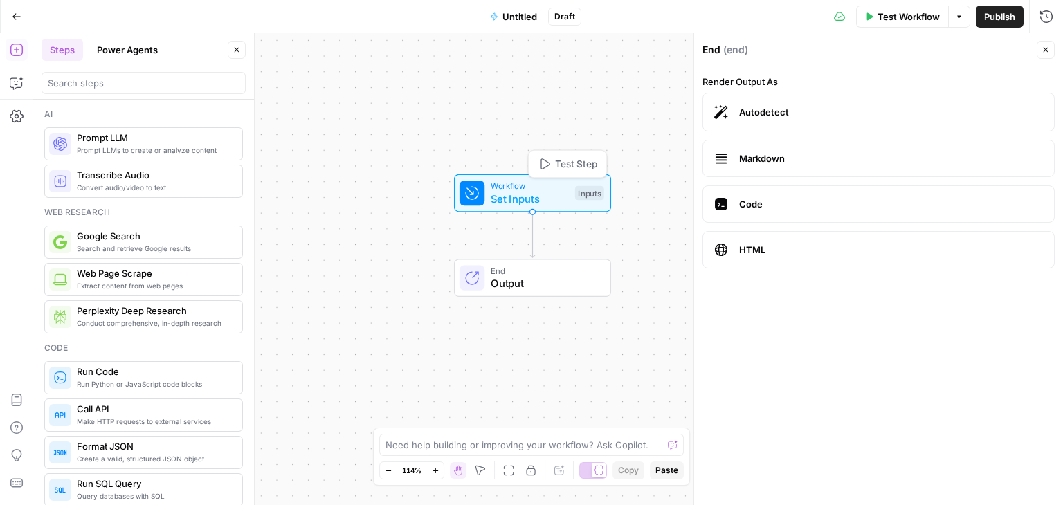
click at [564, 209] on div "Workflow Set Inputs Inputs Test Step" at bounding box center [532, 192] width 157 height 37
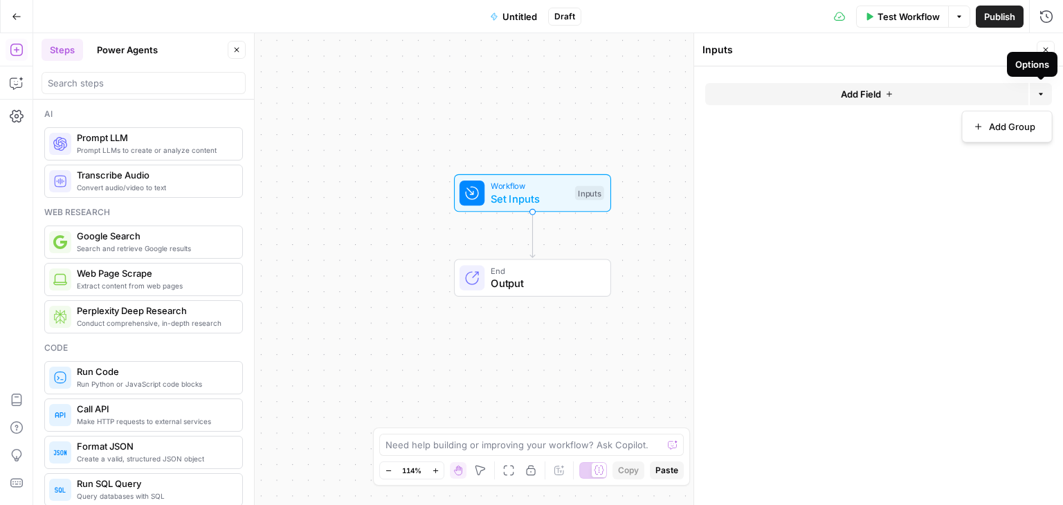
click at [1039, 91] on icon "button" at bounding box center [1041, 94] width 8 height 8
click at [109, 42] on button "Power Agents" at bounding box center [128, 50] width 78 height 22
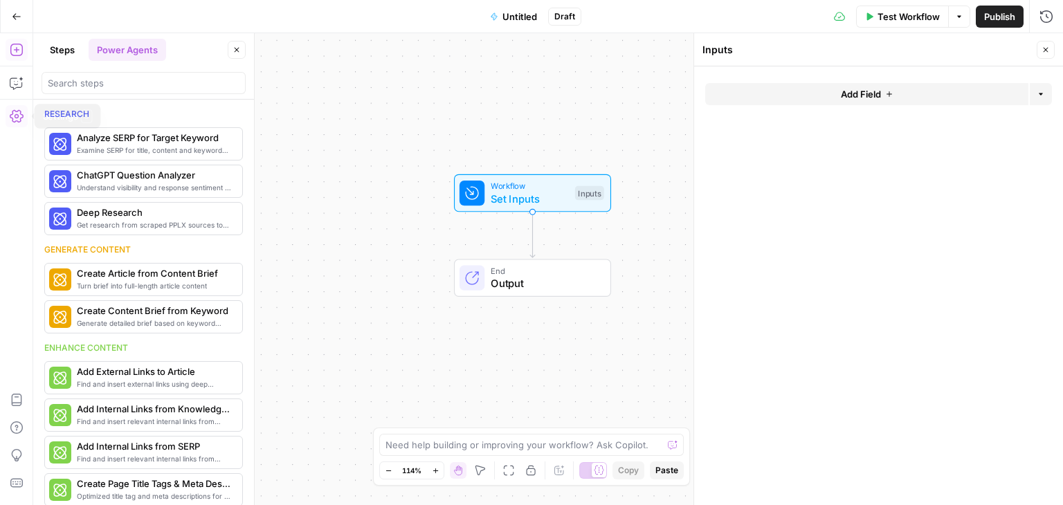
click at [25, 123] on button "Settings" at bounding box center [17, 116] width 22 height 22
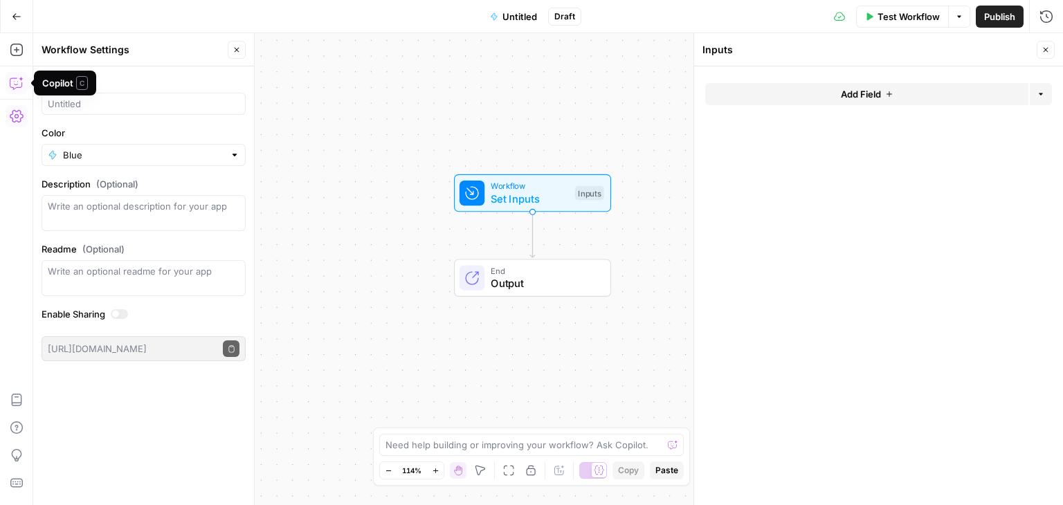
click at [10, 82] on icon "button" at bounding box center [17, 83] width 14 height 14
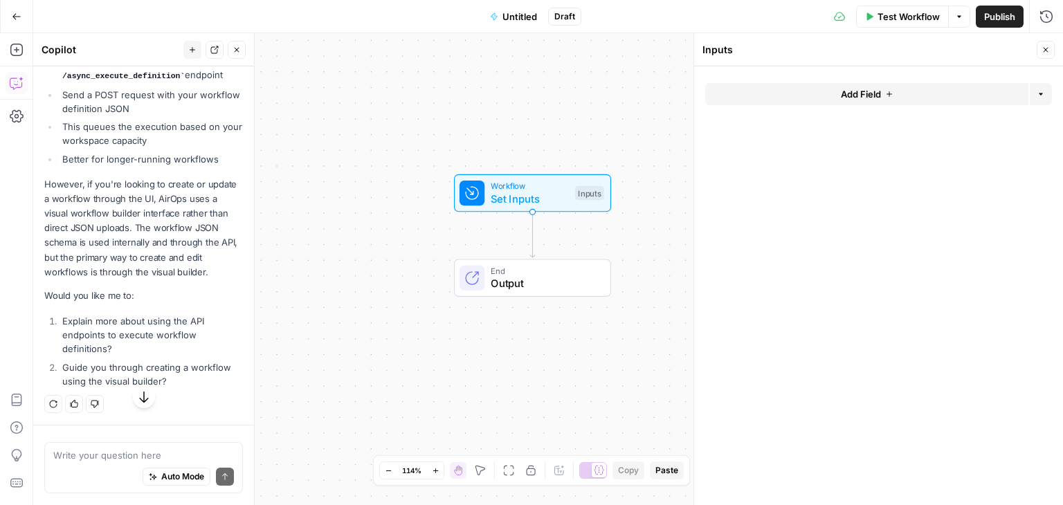
scroll to position [1123, 0]
click at [13, 17] on icon "button" at bounding box center [17, 17] width 10 height 10
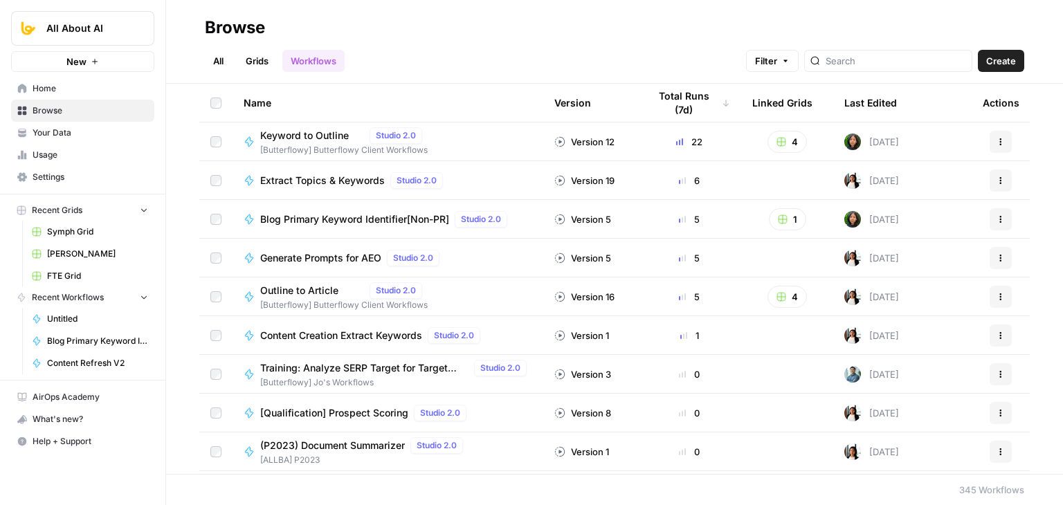
click at [337, 221] on span "Blog Primary Keyword Identifier[Non-PR]" at bounding box center [354, 220] width 189 height 14
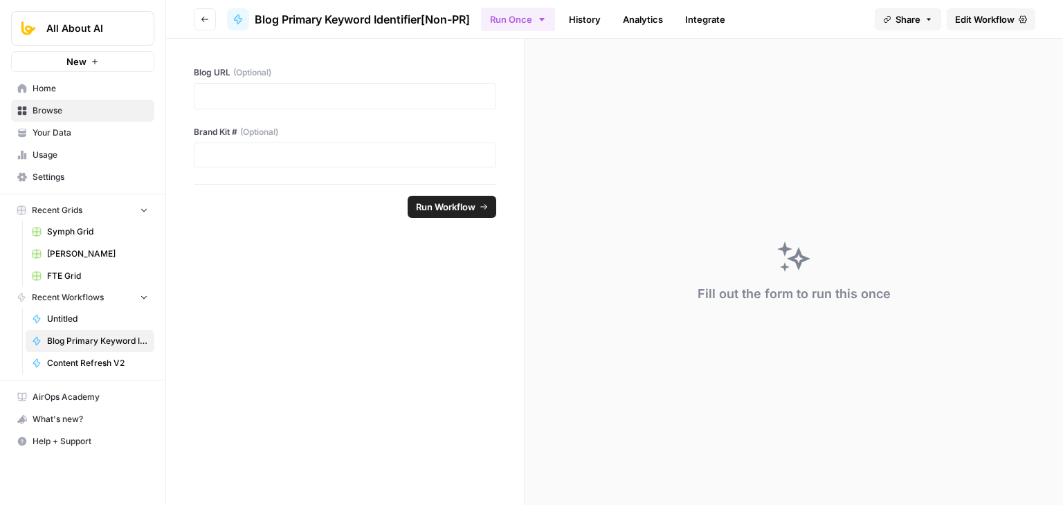
click at [976, 15] on span "Edit Workflow" at bounding box center [985, 19] width 60 height 14
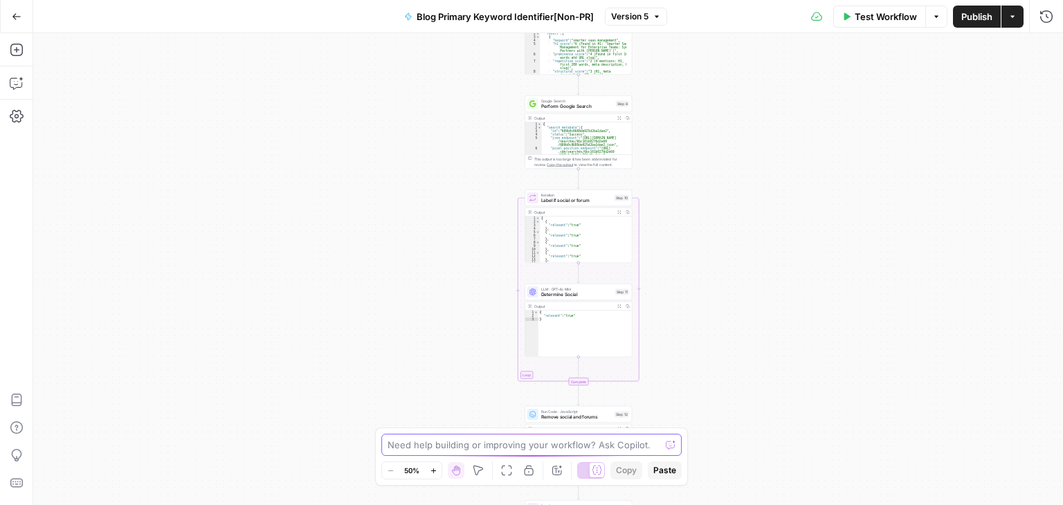
click at [435, 441] on textarea at bounding box center [524, 445] width 273 height 14
type textarea "Q"
type textarea "Why cant I download the wo"
type textarea "H"
click at [19, 84] on icon "button" at bounding box center [17, 83] width 14 height 14
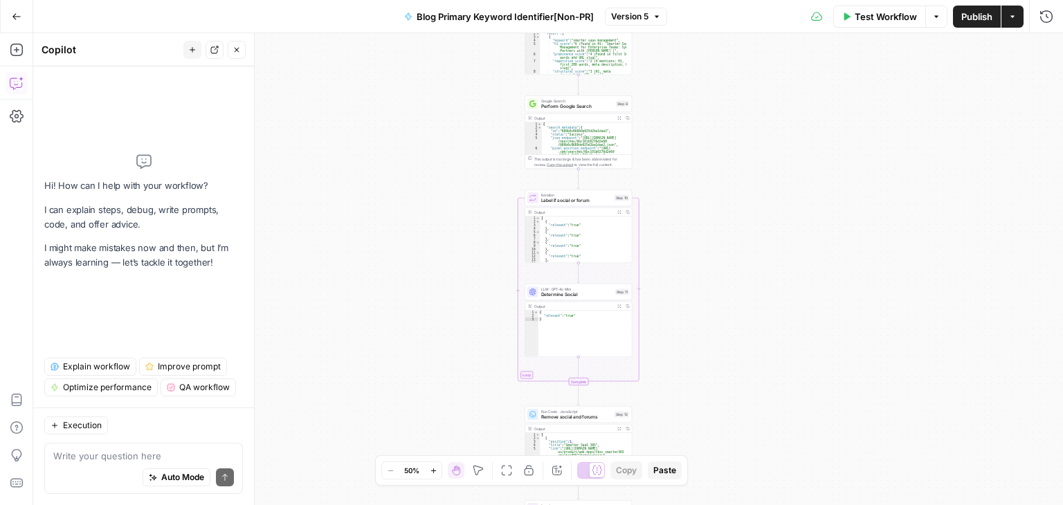
click at [121, 451] on textarea at bounding box center [143, 456] width 181 height 14
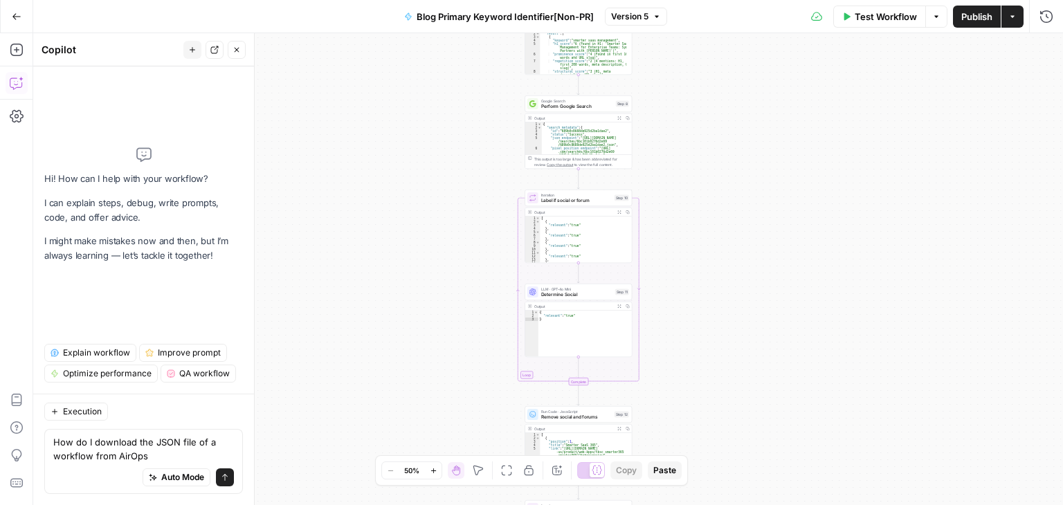
type textarea "How do I download the JSON file of a workflow from AirOps?"
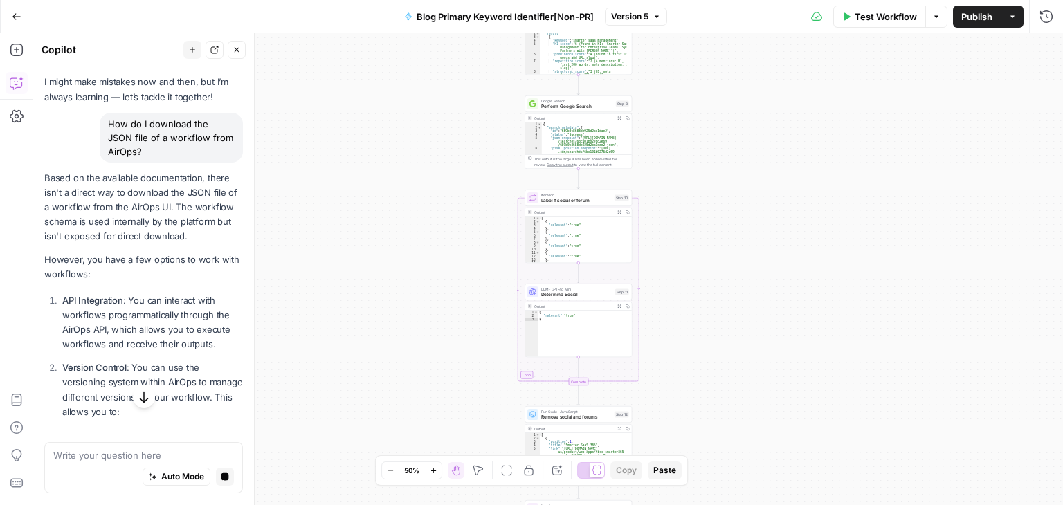
scroll to position [64, 0]
click at [154, 270] on p "However, you have a few options to work with workflows:" at bounding box center [143, 267] width 199 height 29
drag, startPoint x: 166, startPoint y: 246, endPoint x: 174, endPoint y: 204, distance: 43.6
click at [174, 204] on p "Based on the available documentation, there isn't a direct way to download the …" at bounding box center [143, 208] width 199 height 73
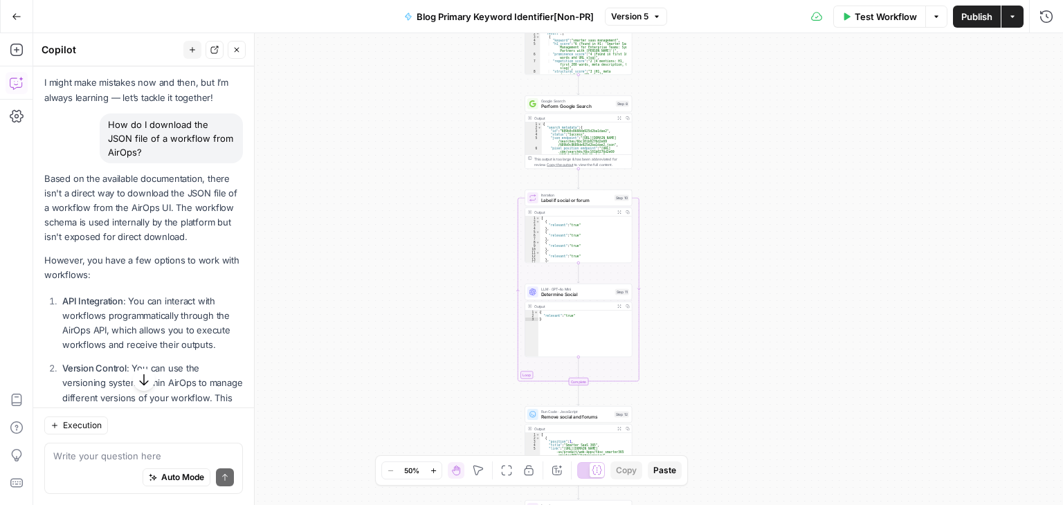
scroll to position [66, 0]
click at [87, 444] on div "Write your question here Auto Mode Send" at bounding box center [143, 468] width 199 height 51
type textarea "What do you mean internally?"
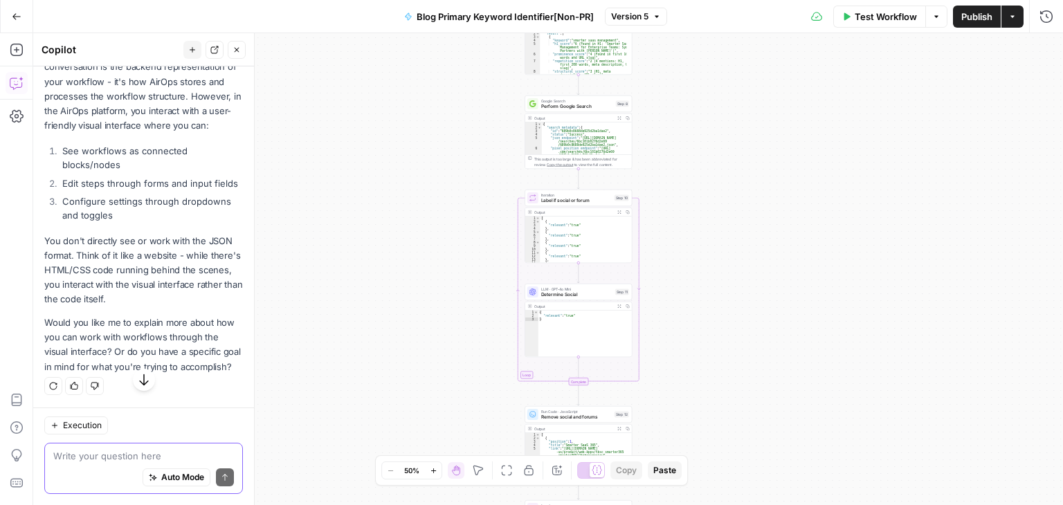
scroll to position [966, 0]
click at [119, 453] on textarea at bounding box center [143, 456] width 181 height 14
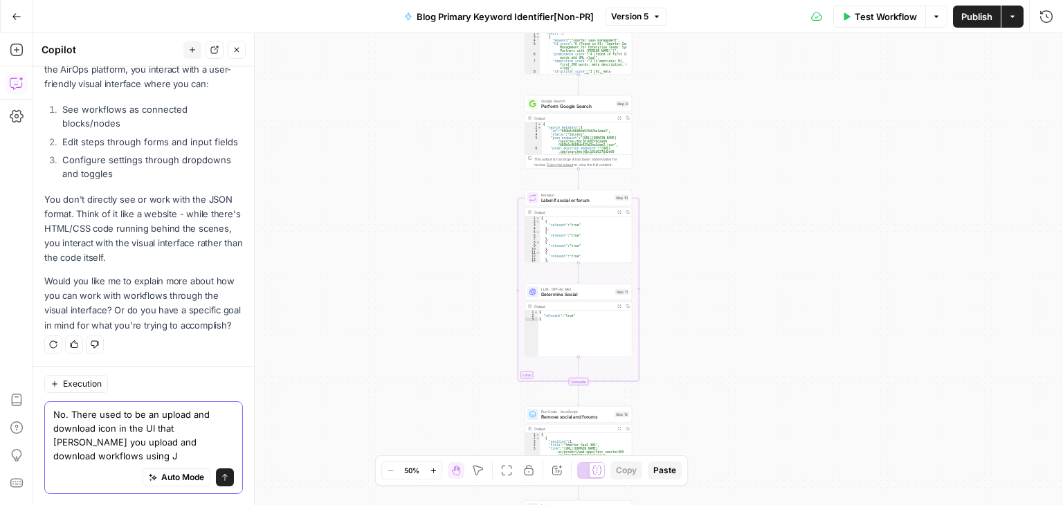
scroll to position [1008, 0]
type textarea "No. There used to be an upload and download icon in the UI that [PERSON_NAME] y…"
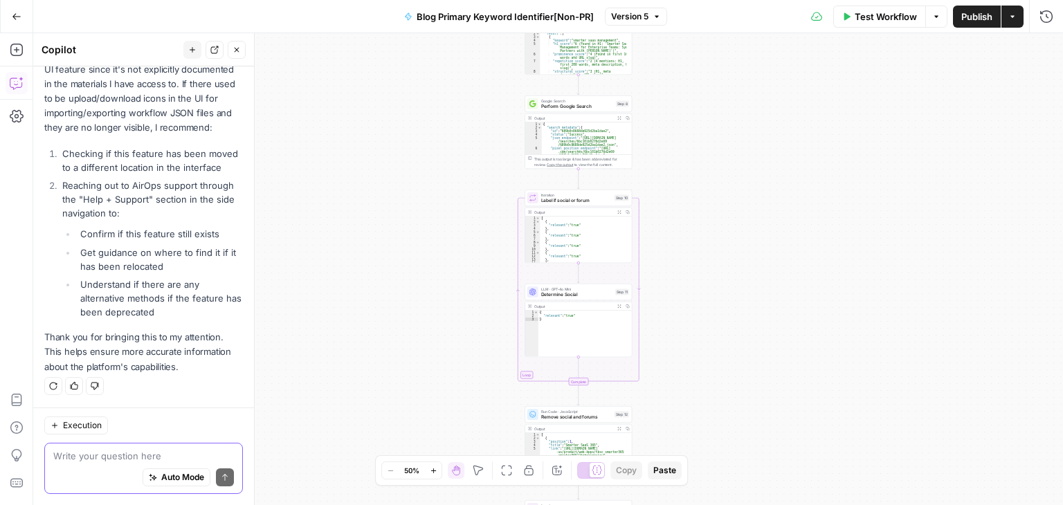
scroll to position [1444, 0]
drag, startPoint x: 147, startPoint y: 222, endPoint x: 39, endPoint y: 184, distance: 114.5
click at [161, 310] on li "Understand if there are any alternative methods if the feature has been depreca…" at bounding box center [160, 299] width 166 height 42
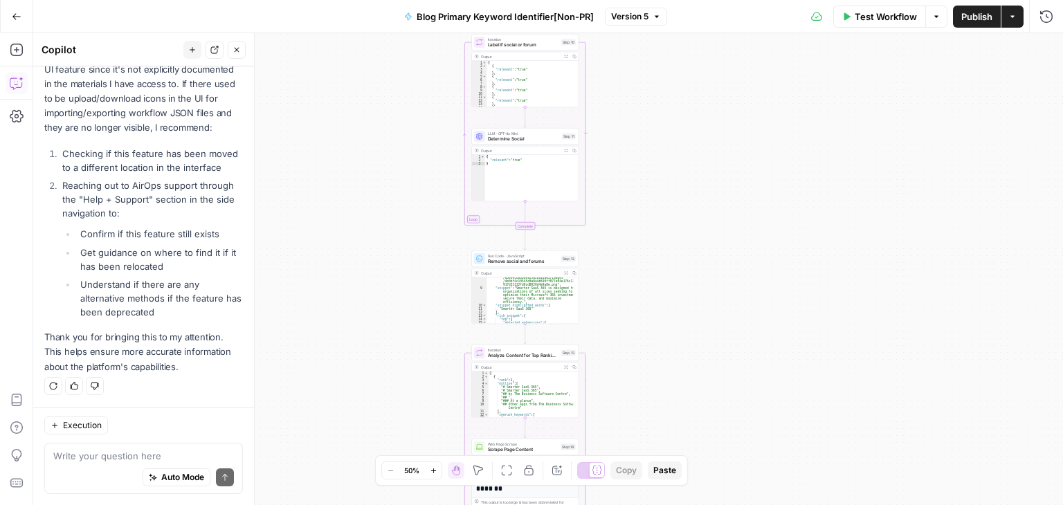
scroll to position [123, 0]
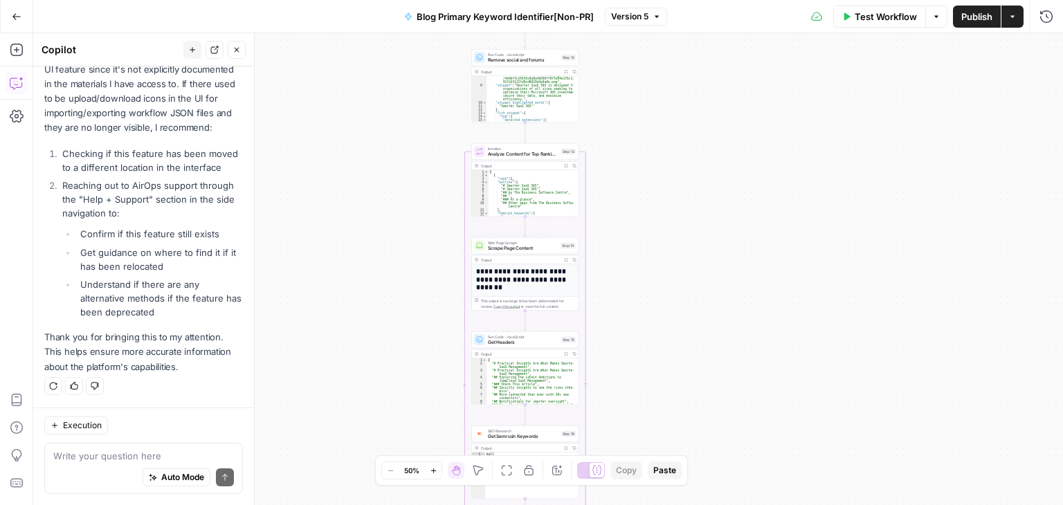
click at [1010, 269] on div "true false Workflow Set Inputs Inputs Workflow Workflow Step 31 Output Expand O…" at bounding box center [548, 269] width 1030 height 472
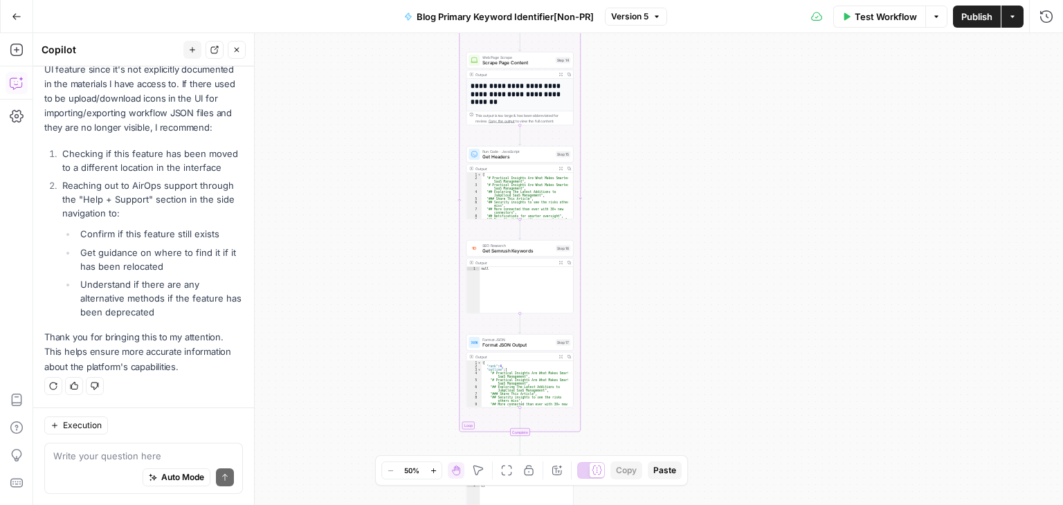
drag, startPoint x: 379, startPoint y: 133, endPoint x: 426, endPoint y: 317, distance: 190.1
click at [426, 317] on div "true false Workflow Set Inputs Inputs Workflow Workflow Step 31 Output Expand O…" at bounding box center [548, 269] width 1030 height 472
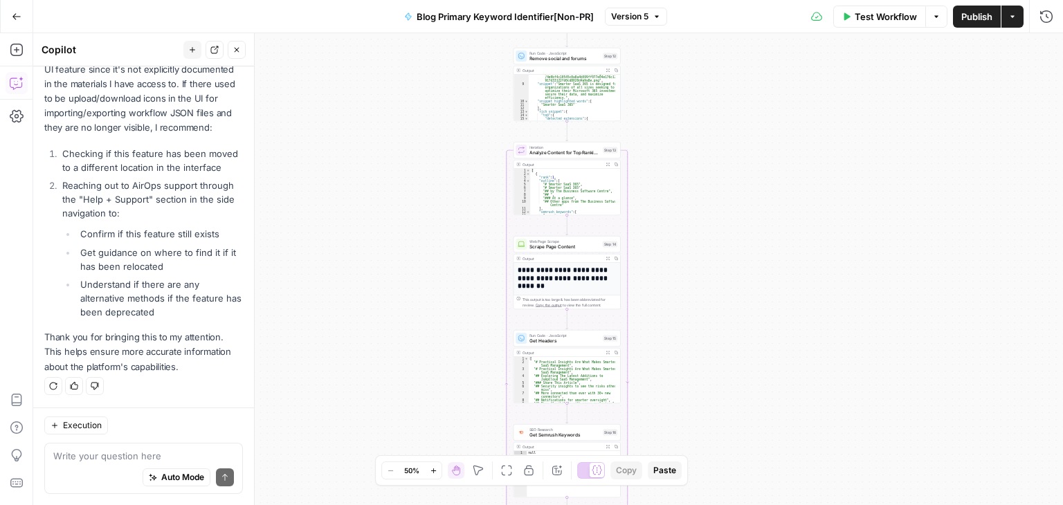
drag, startPoint x: 425, startPoint y: 159, endPoint x: 431, endPoint y: 388, distance: 229.9
click at [431, 388] on div "true false Workflow Set Inputs Inputs Workflow Workflow Step 31 Output Expand O…" at bounding box center [548, 269] width 1030 height 472
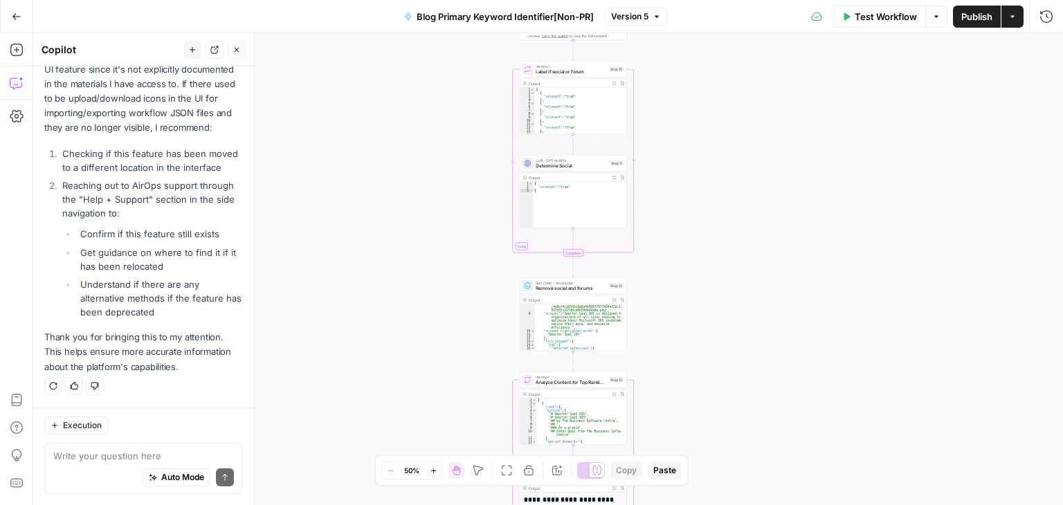
drag, startPoint x: 435, startPoint y: 199, endPoint x: 422, endPoint y: 413, distance: 214.3
click at [422, 413] on div "true false Workflow Set Inputs Inputs Workflow Workflow Step 31 Output Expand O…" at bounding box center [548, 269] width 1030 height 472
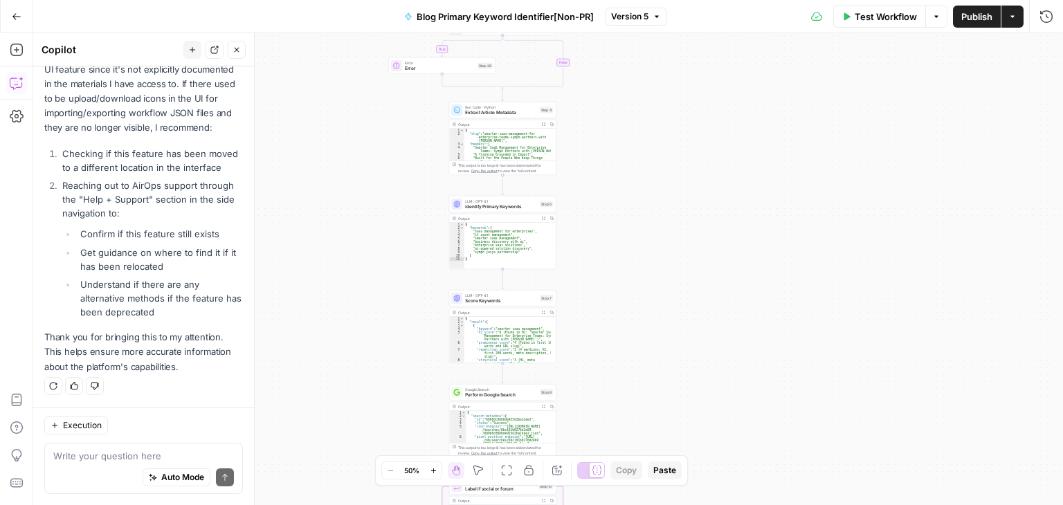
drag, startPoint x: 426, startPoint y: 138, endPoint x: 368, endPoint y: 336, distance: 206.5
click at [368, 336] on div "true false Workflow Set Inputs Inputs Workflow Workflow Step 31 Output Expand O…" at bounding box center [548, 269] width 1030 height 472
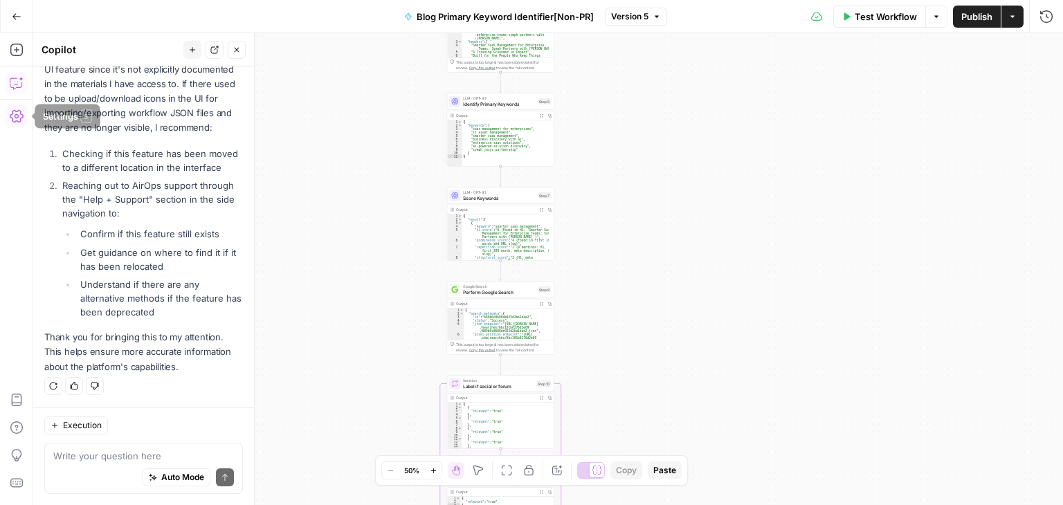
click at [18, 114] on icon "button" at bounding box center [17, 116] width 14 height 14
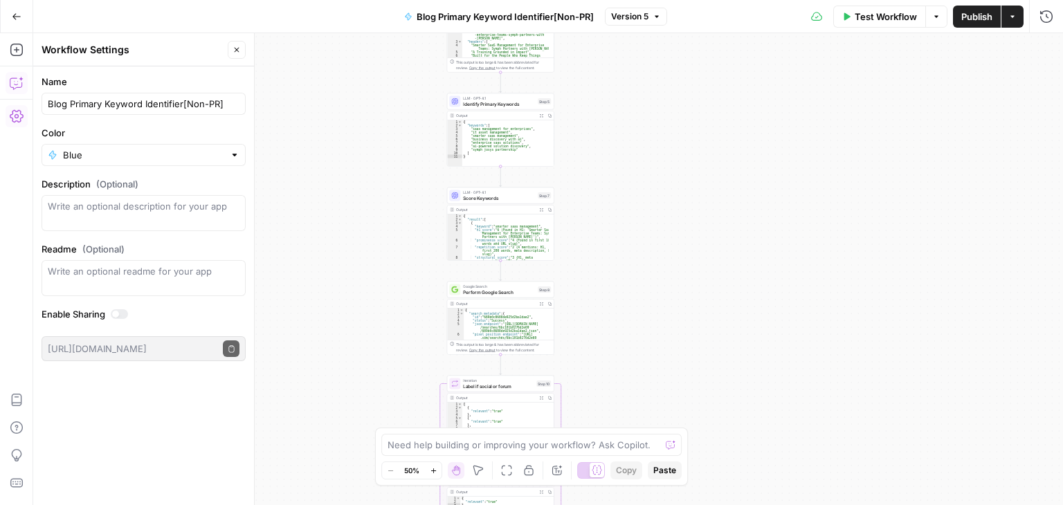
click at [14, 88] on icon "button" at bounding box center [16, 83] width 12 height 11
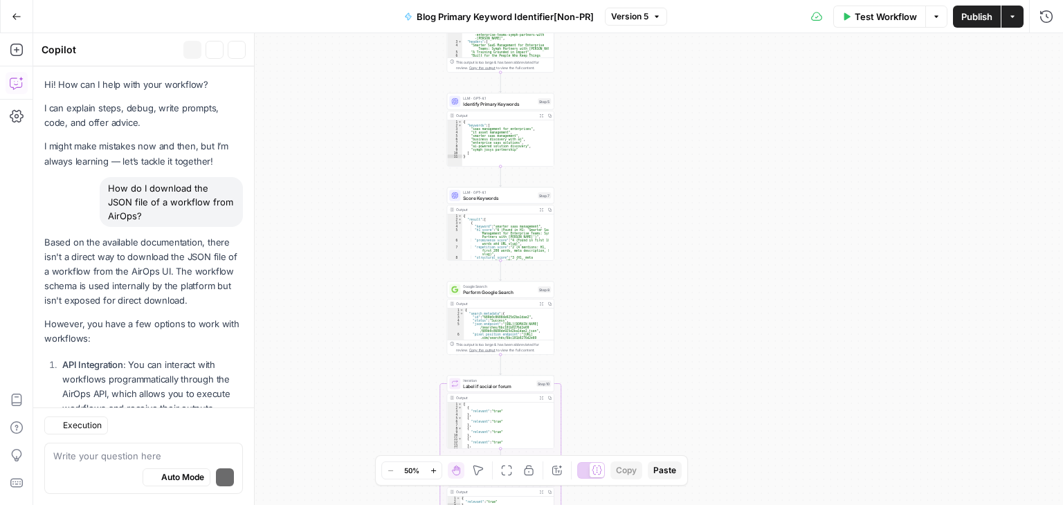
scroll to position [1444, 0]
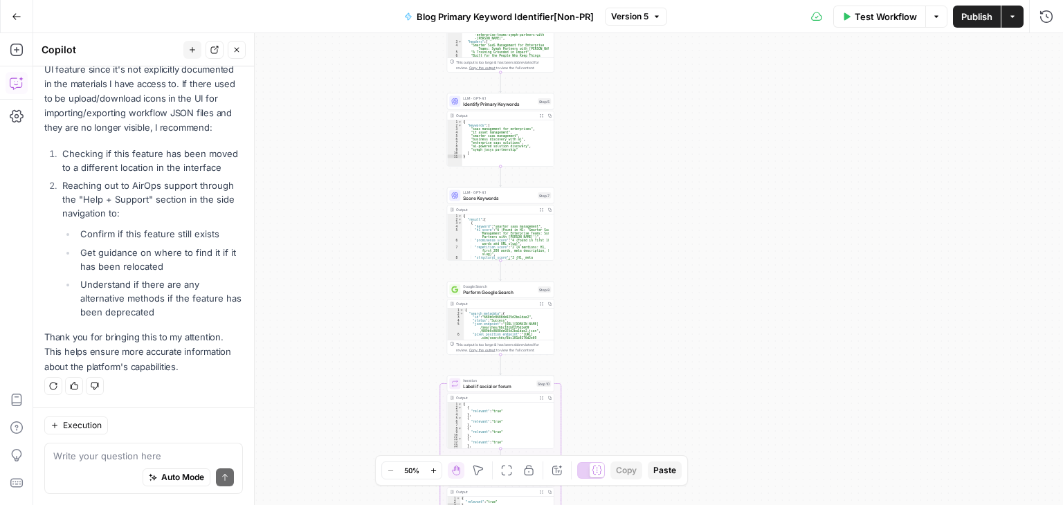
click at [165, 451] on textarea at bounding box center [143, 456] width 181 height 14
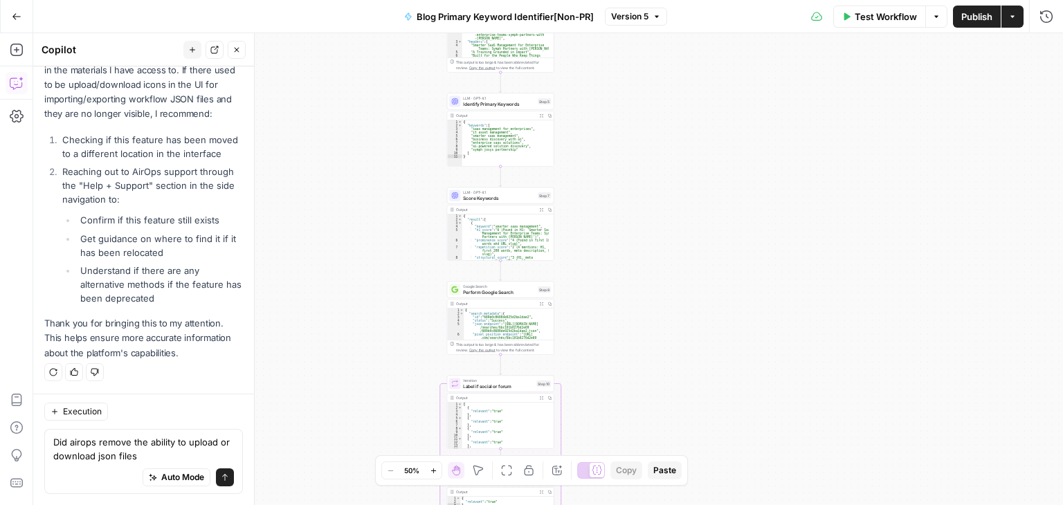
type textarea "Did airops remove the ability to upload or download json files?"
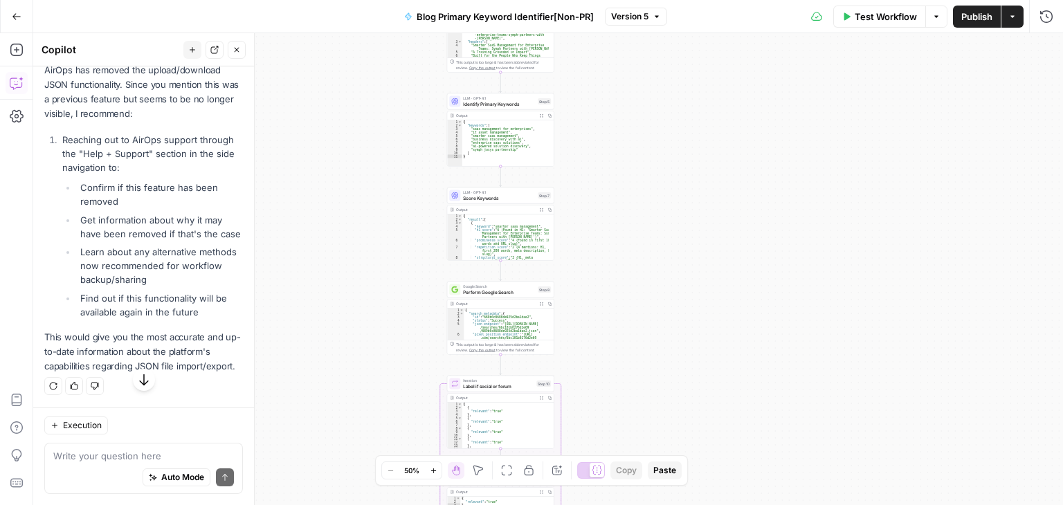
scroll to position [1863, 0]
click at [11, 429] on icon "button" at bounding box center [17, 428] width 14 height 14
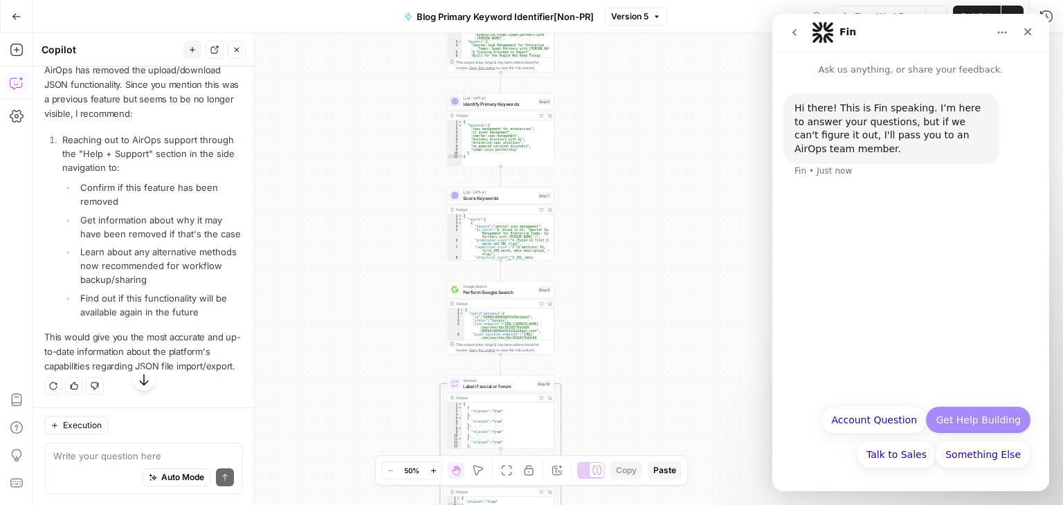
click at [973, 424] on button "Get Help Building" at bounding box center [979, 420] width 106 height 28
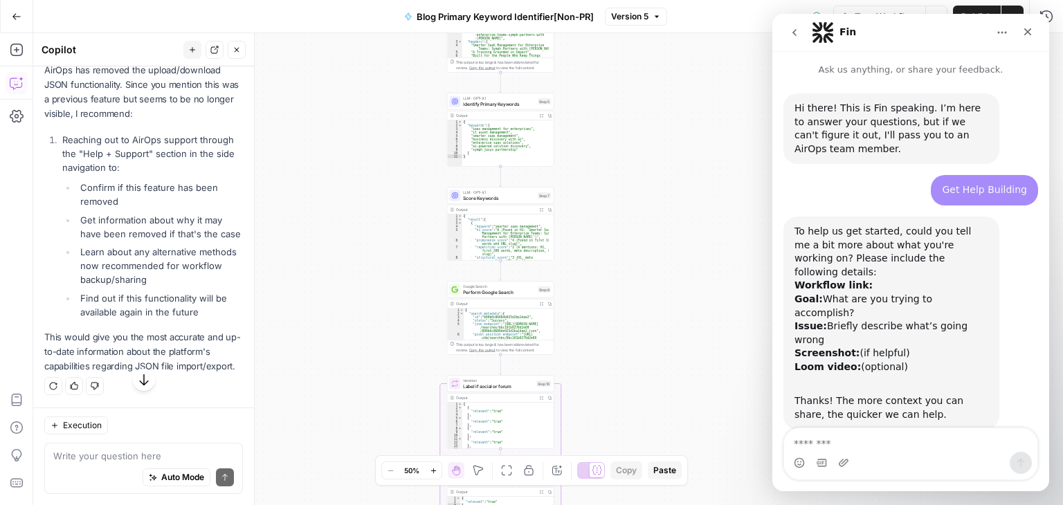
scroll to position [42, 0]
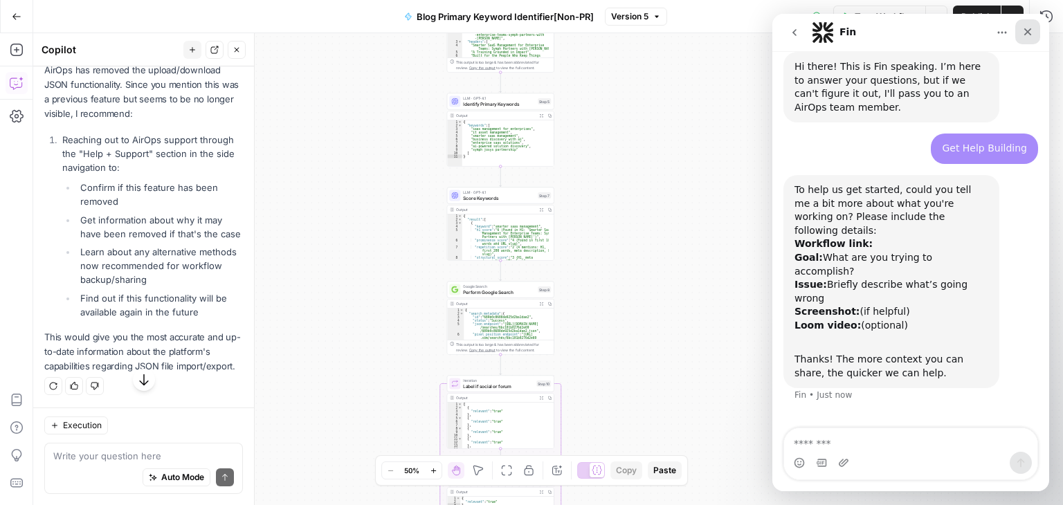
click at [1031, 30] on icon "Close" at bounding box center [1027, 31] width 11 height 11
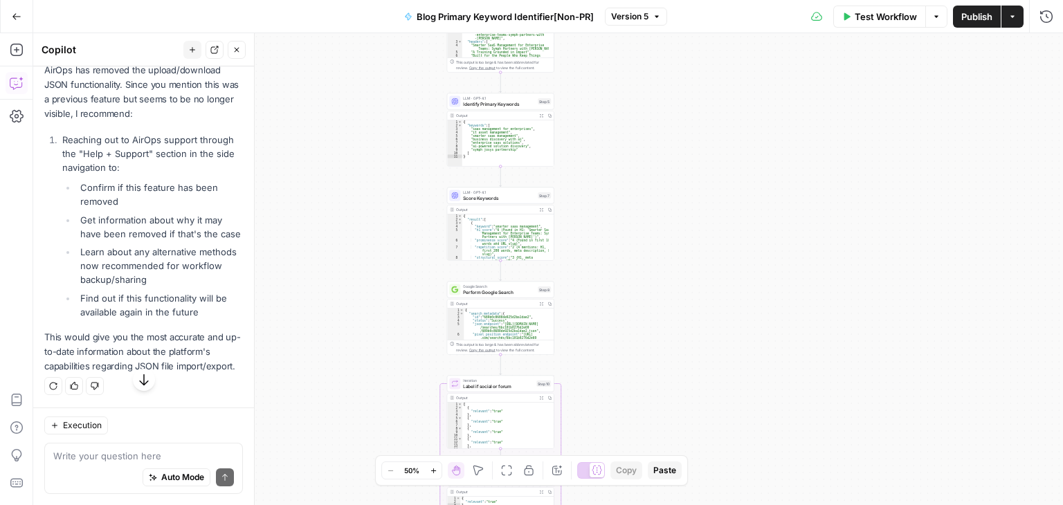
click at [655, 279] on div "true false Workflow Set Inputs Inputs Workflow Workflow Step 31 Output Expand O…" at bounding box center [548, 269] width 1030 height 472
click at [1020, 22] on button "Actions" at bounding box center [1013, 17] width 22 height 22
click at [942, 9] on button "Options" at bounding box center [937, 17] width 22 height 22
click at [238, 49] on icon "button" at bounding box center [237, 50] width 8 height 8
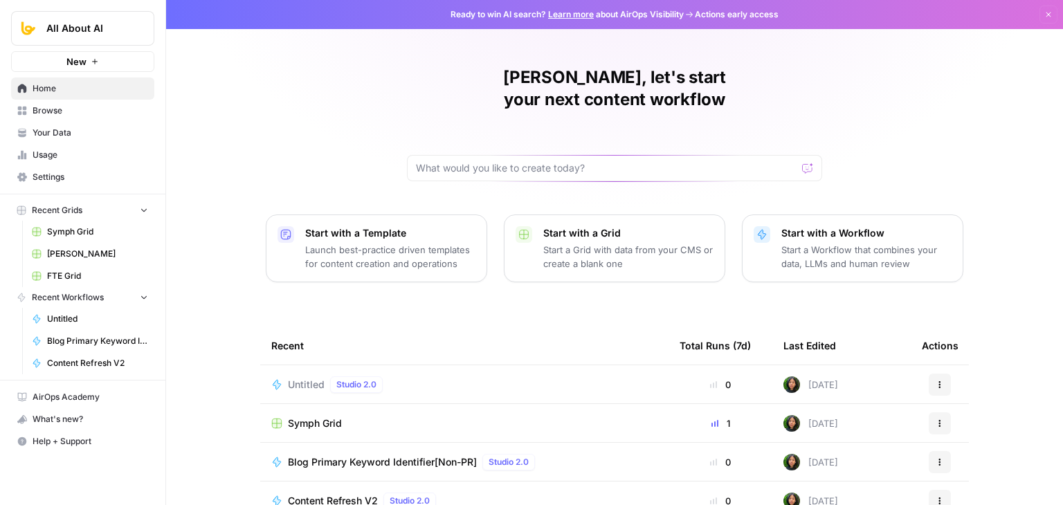
click at [305, 378] on span "Untitled" at bounding box center [306, 385] width 37 height 14
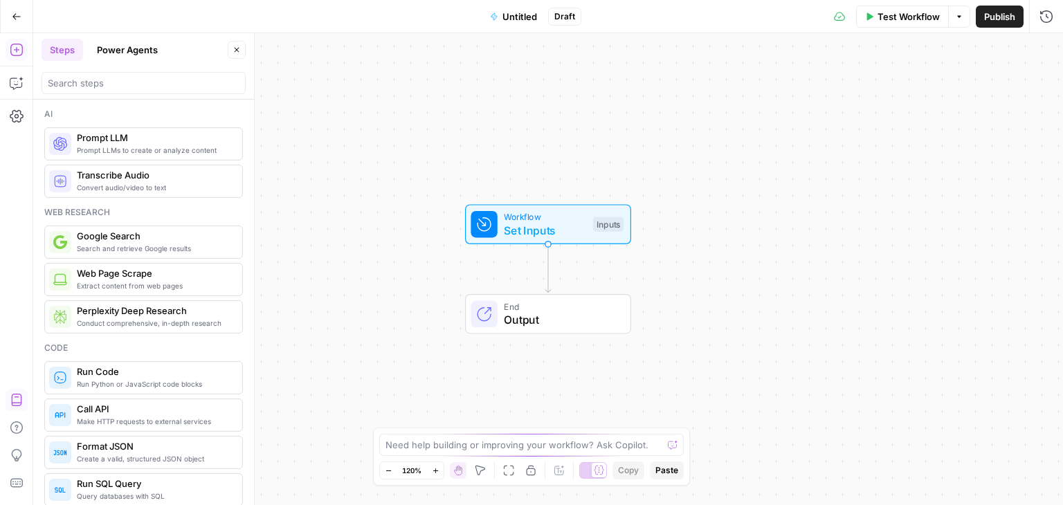
click at [21, 397] on icon "button" at bounding box center [16, 400] width 10 height 12
click at [1043, 17] on icon "button" at bounding box center [1047, 17] width 14 height 14
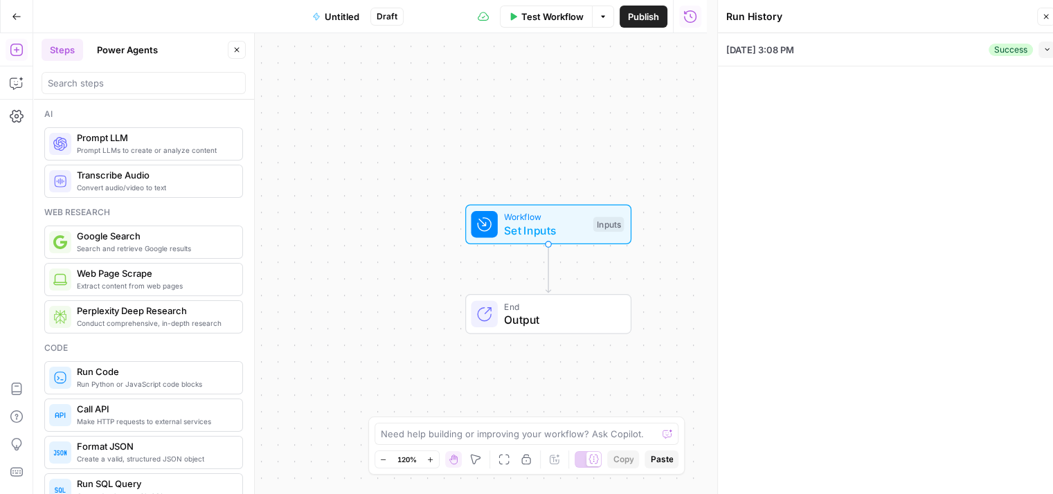
click at [599, 15] on icon "button" at bounding box center [603, 16] width 8 height 8
click at [483, 11] on icon at bounding box center [483, 16] width 11 height 11
click at [17, 82] on icon "button" at bounding box center [17, 83] width 14 height 14
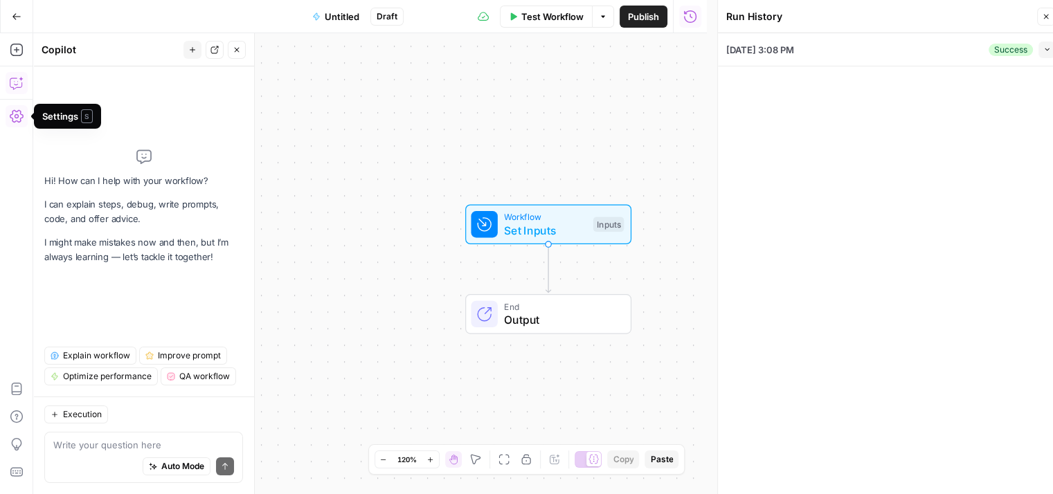
click at [19, 121] on icon "button" at bounding box center [17, 116] width 14 height 12
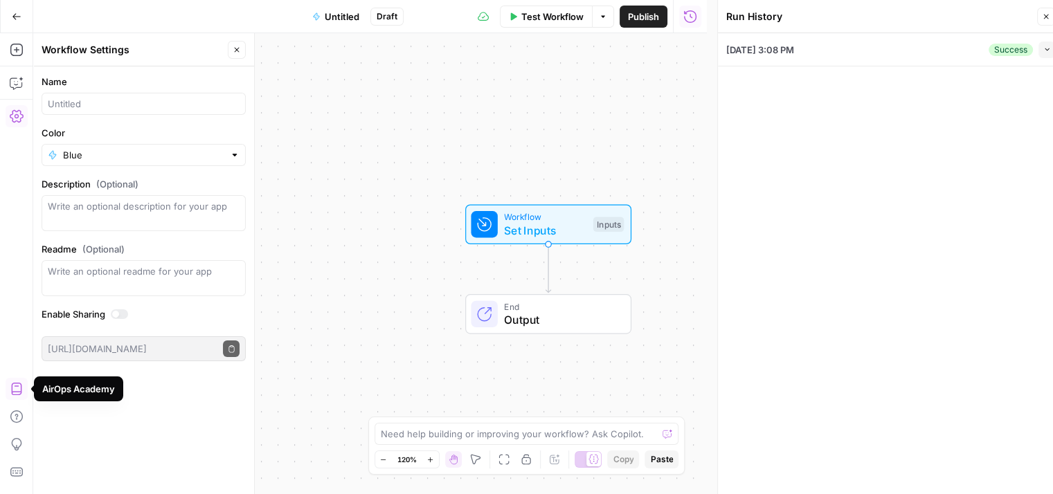
click at [12, 388] on icon "button" at bounding box center [17, 389] width 14 height 14
